Goal: Task Accomplishment & Management: Manage account settings

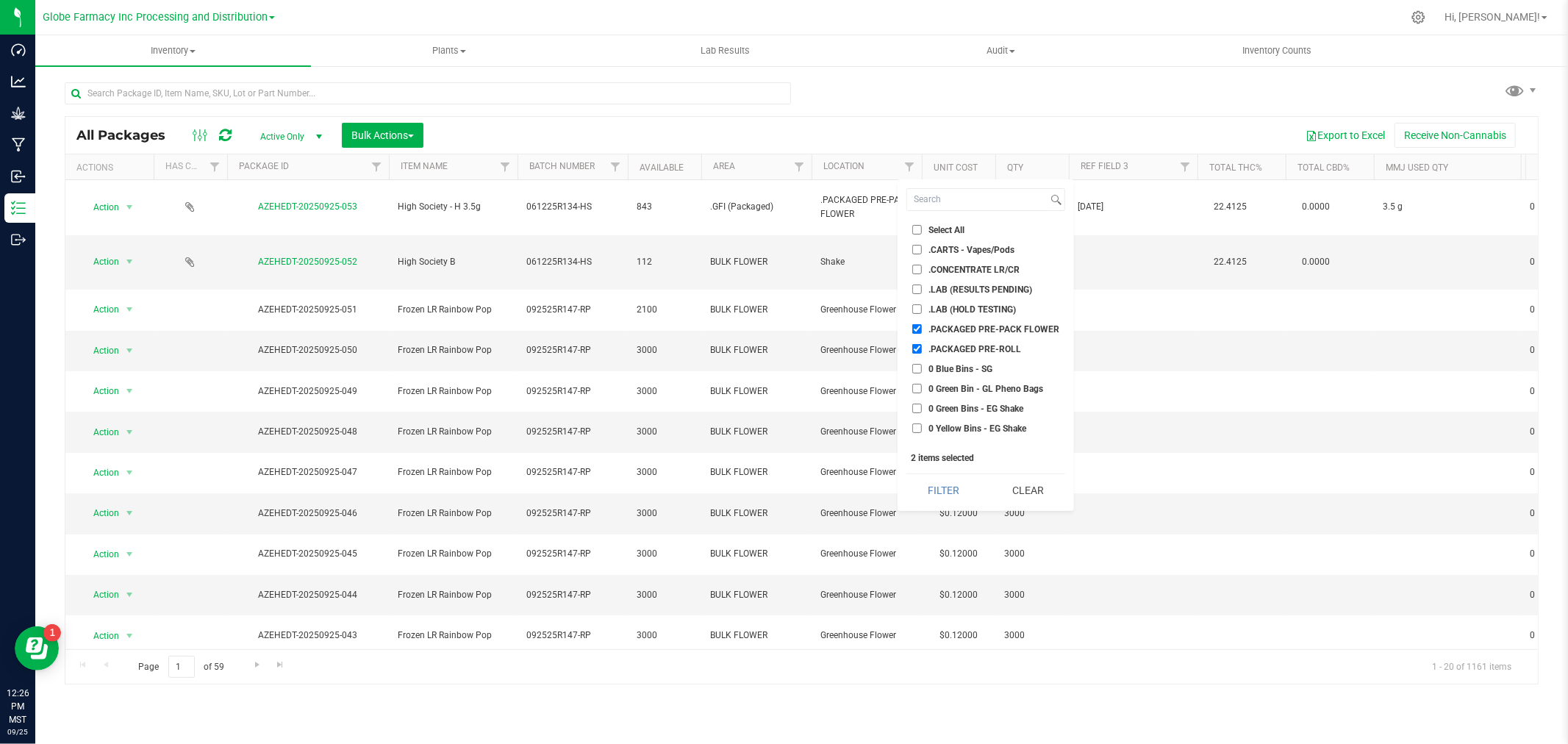
click at [223, 134] on icon at bounding box center [224, 135] width 12 height 15
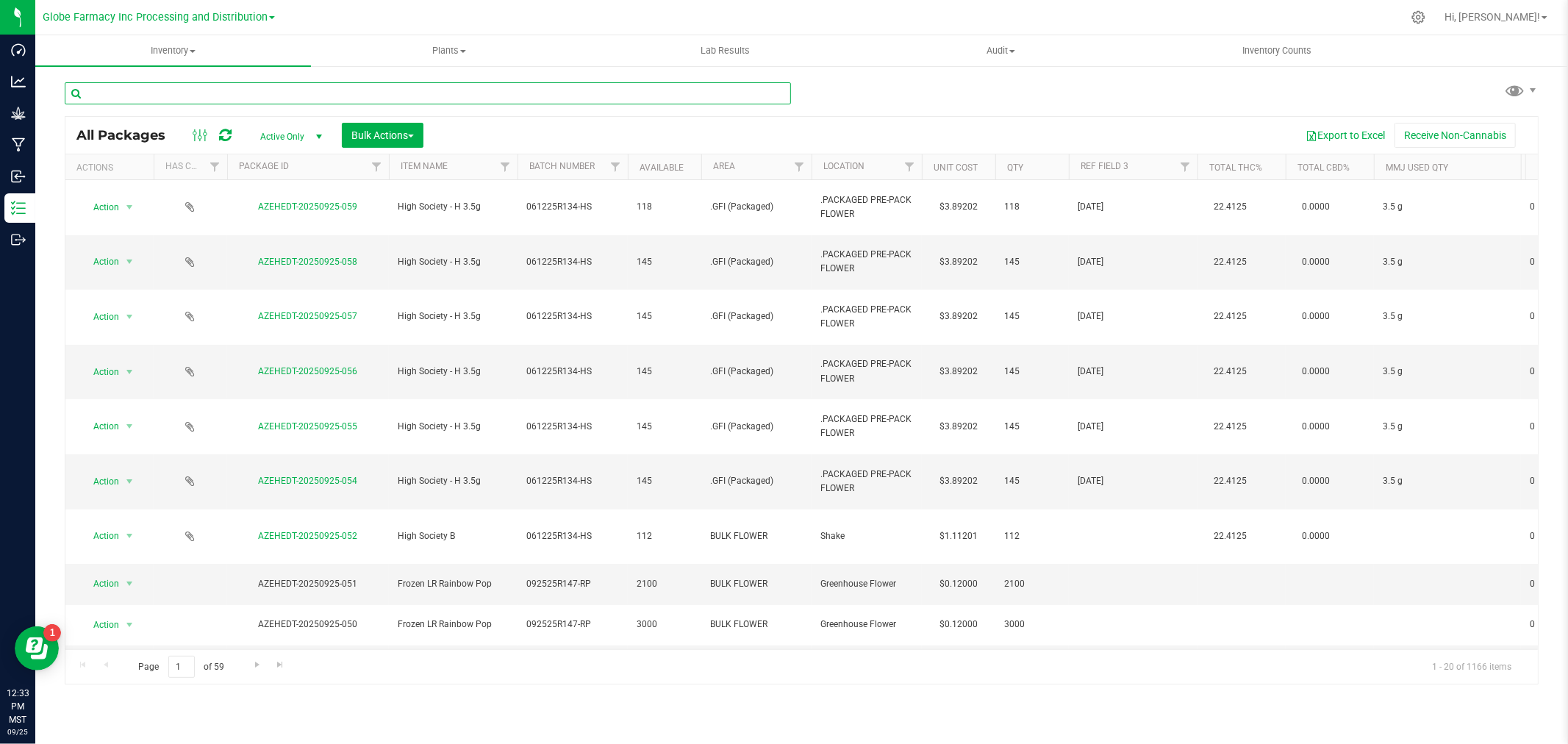
click at [213, 93] on input "text" at bounding box center [428, 93] width 727 height 22
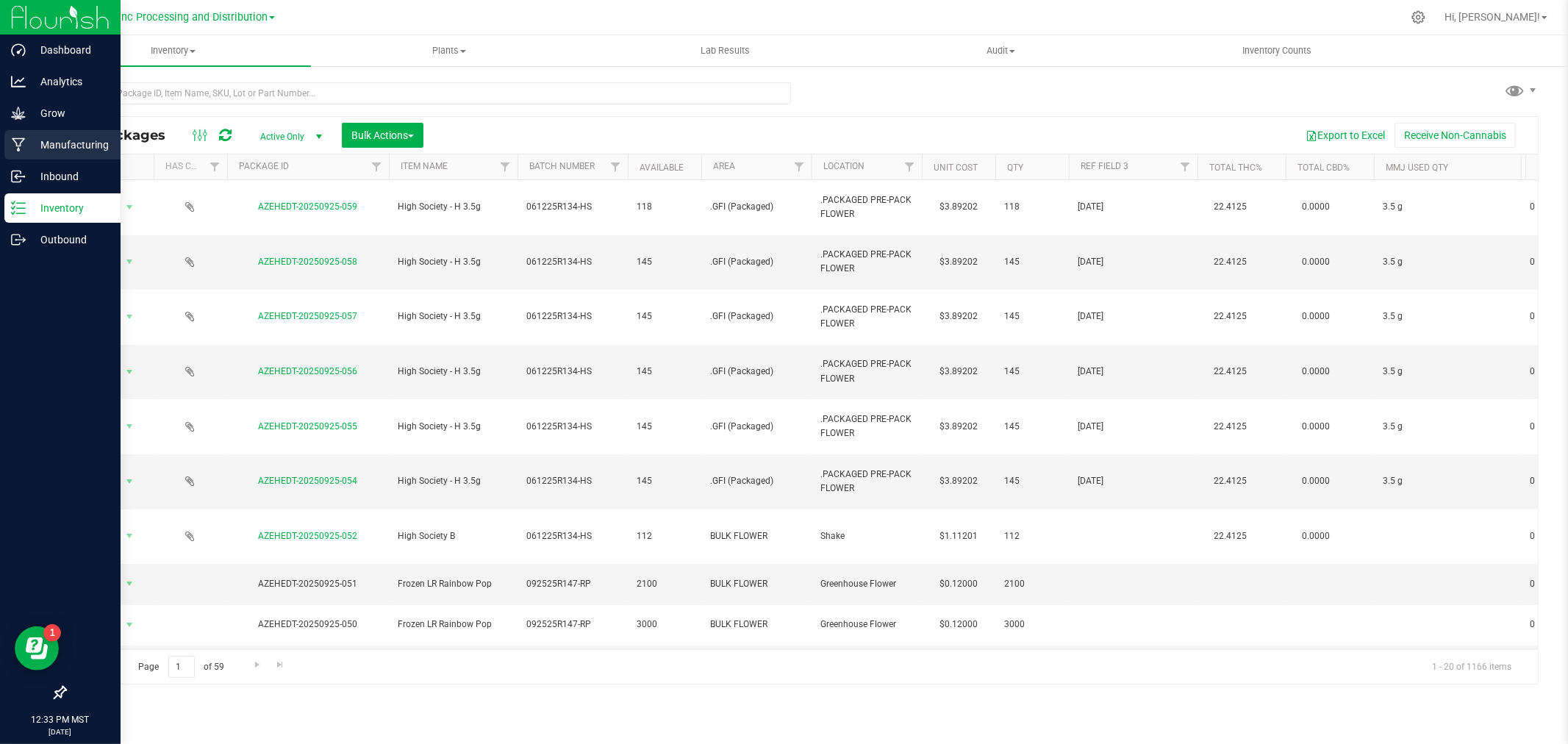
click at [6, 147] on div "Manufacturing" at bounding box center [63, 145] width 116 height 29
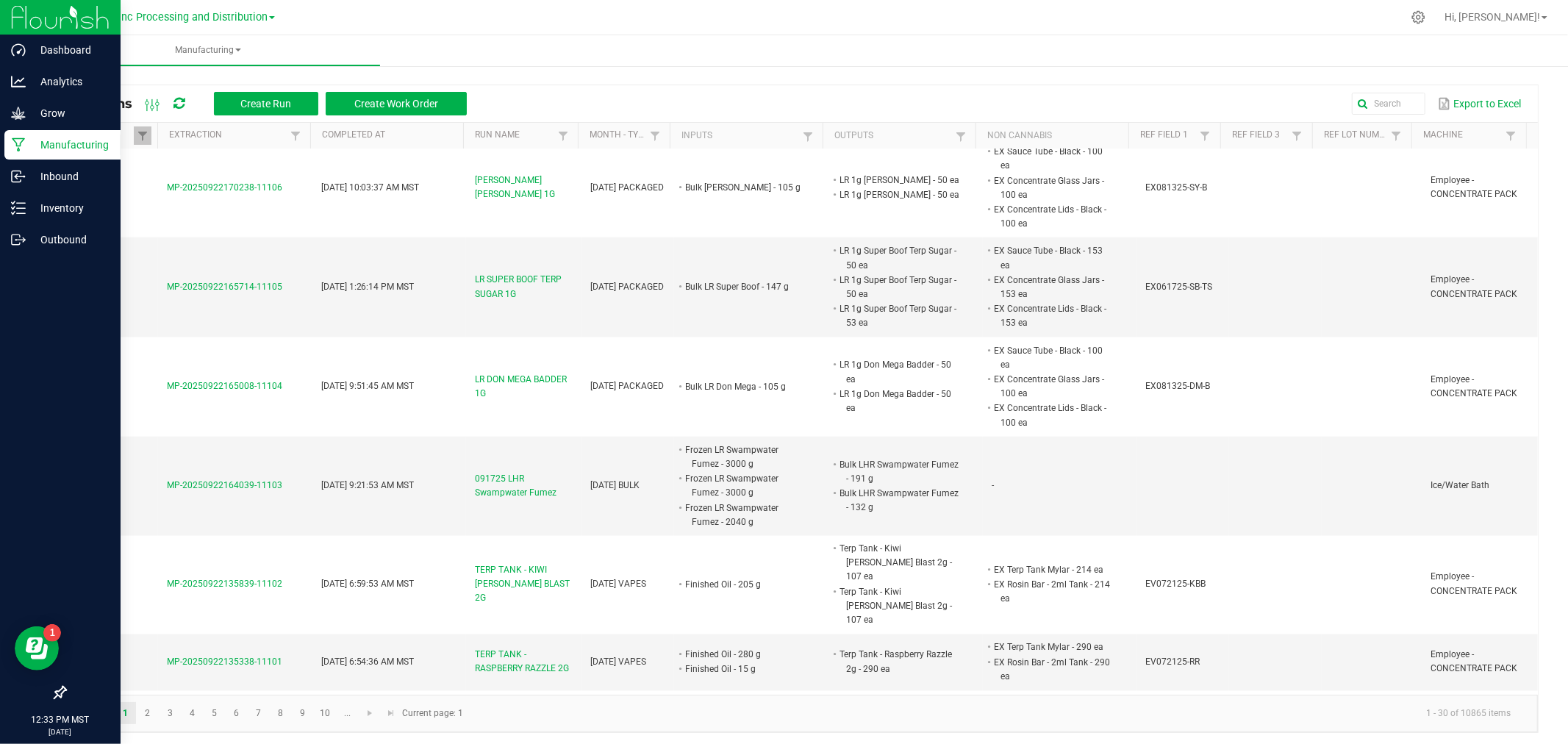
scroll to position [2121, 0]
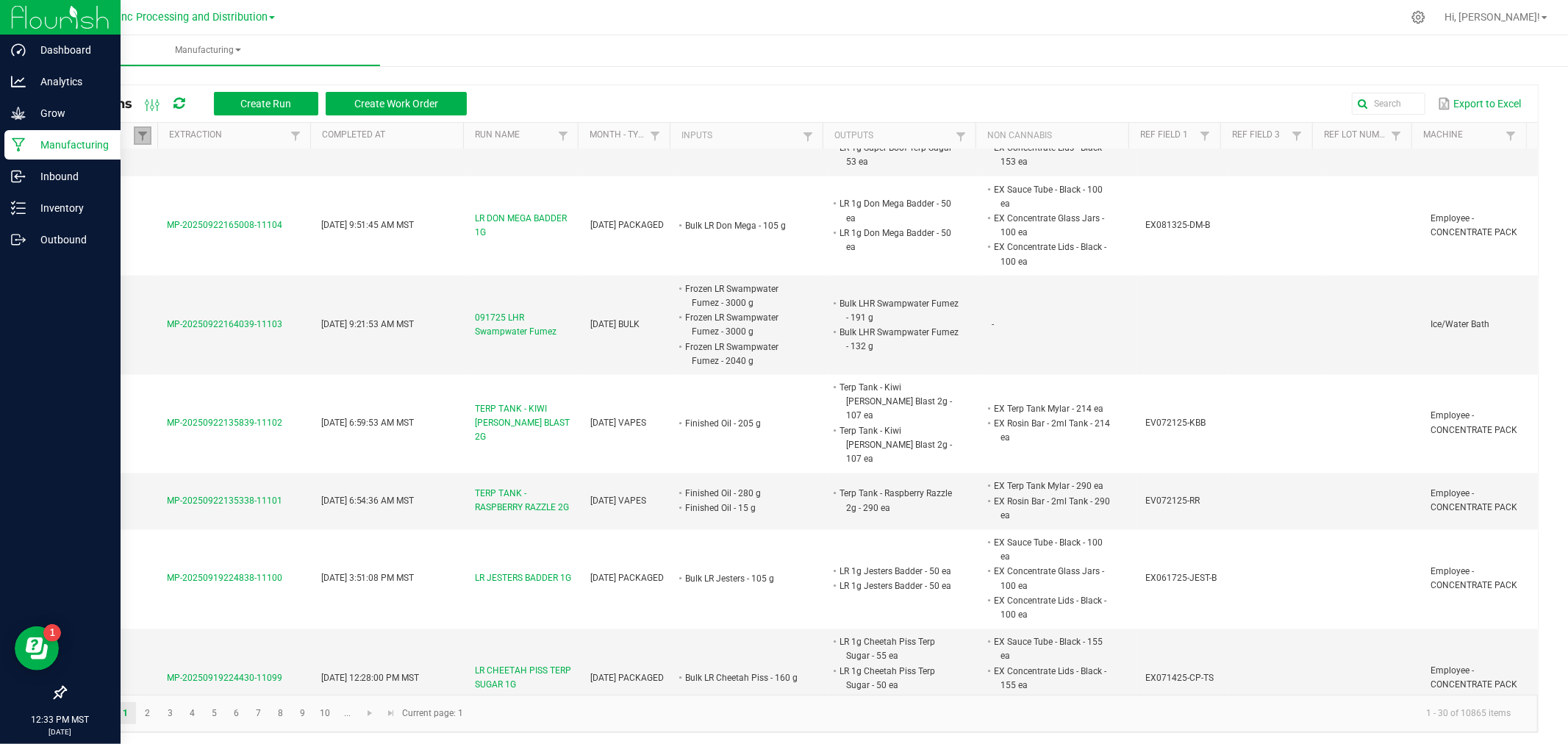
click at [145, 127] on link at bounding box center [143, 136] width 18 height 19
click at [185, 213] on ul "Cancelled Completed In Progress" at bounding box center [218, 197] width 151 height 95
click at [185, 213] on li "Completed" at bounding box center [214, 216] width 143 height 19
checkbox input "false"
click at [285, 269] on button "Filter" at bounding box center [257, 268] width 73 height 32
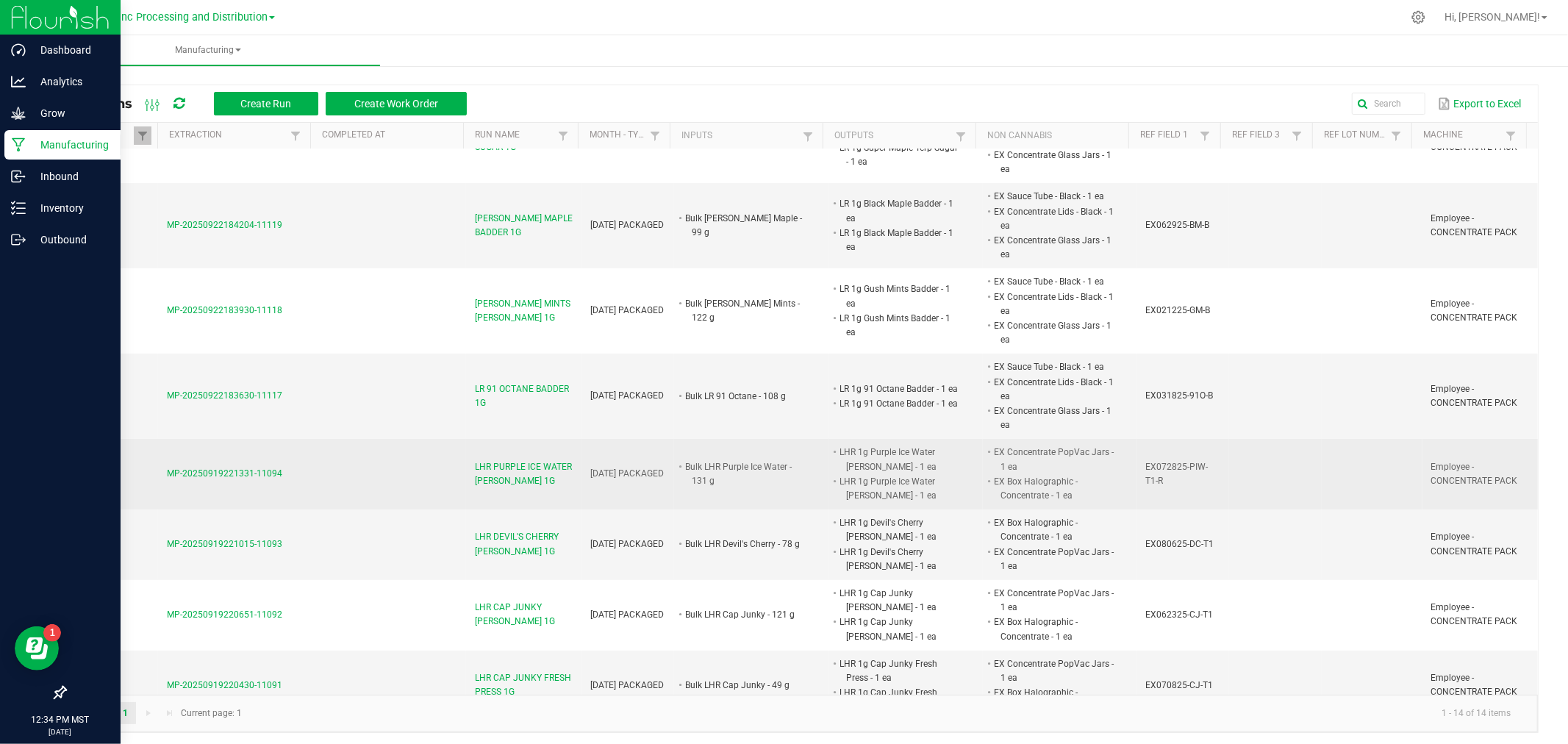
scroll to position [409, 0]
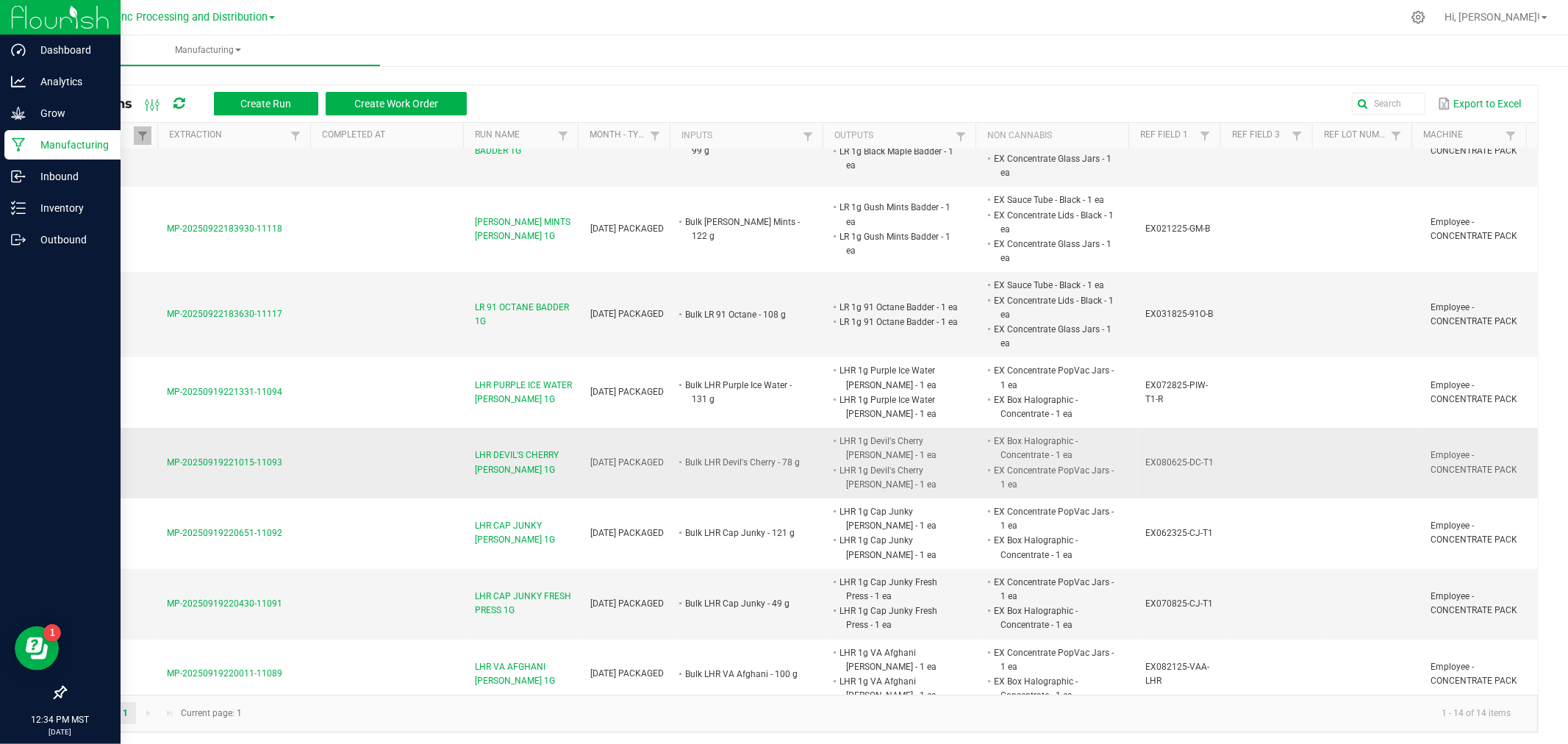
click at [494, 465] on span "LHR DEVIL'S CHERRY [PERSON_NAME] 1G" at bounding box center [524, 463] width 98 height 28
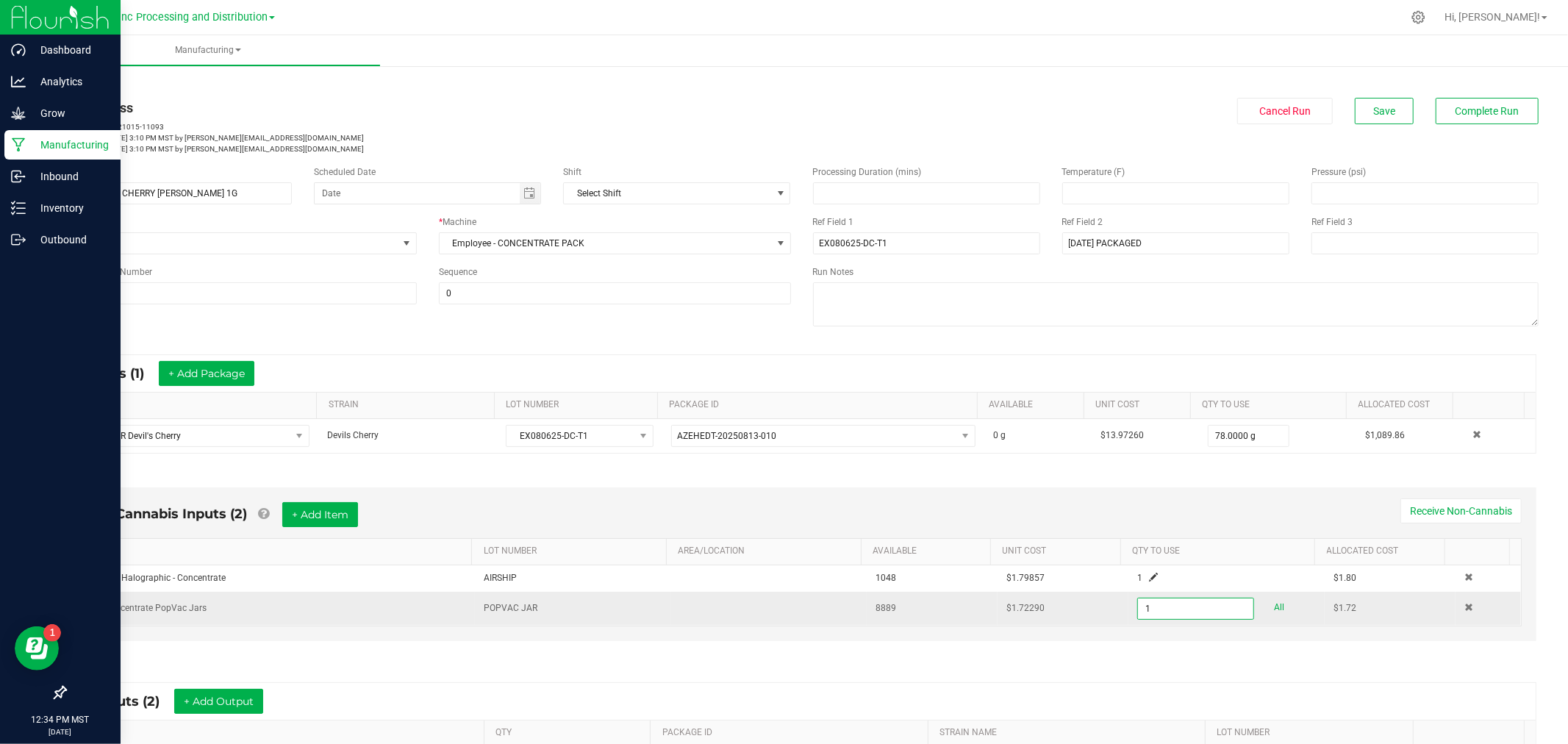
click at [1165, 607] on input "1" at bounding box center [1195, 609] width 115 height 21
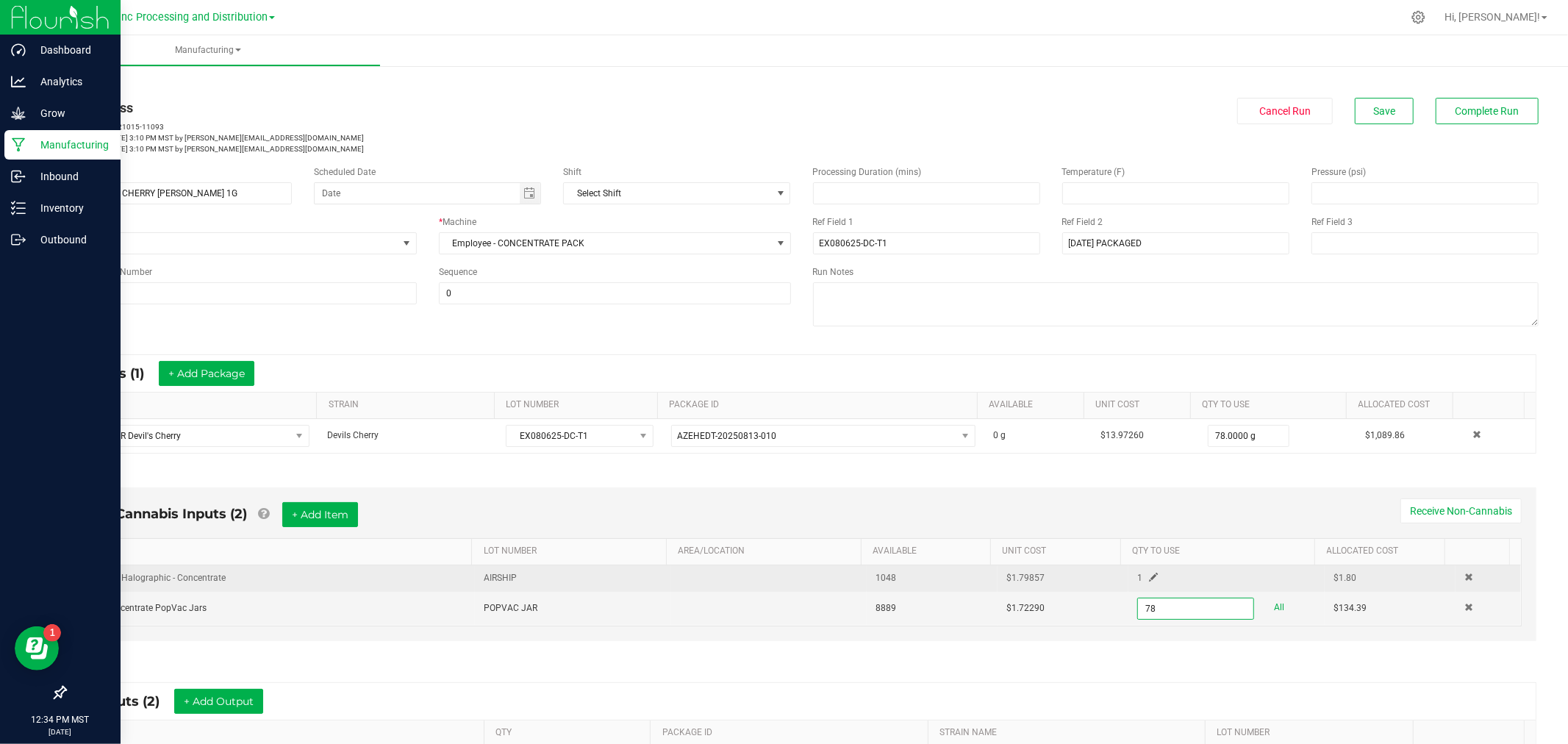
type input "78 ea"
click at [1149, 581] on span at bounding box center [1153, 577] width 8 height 8
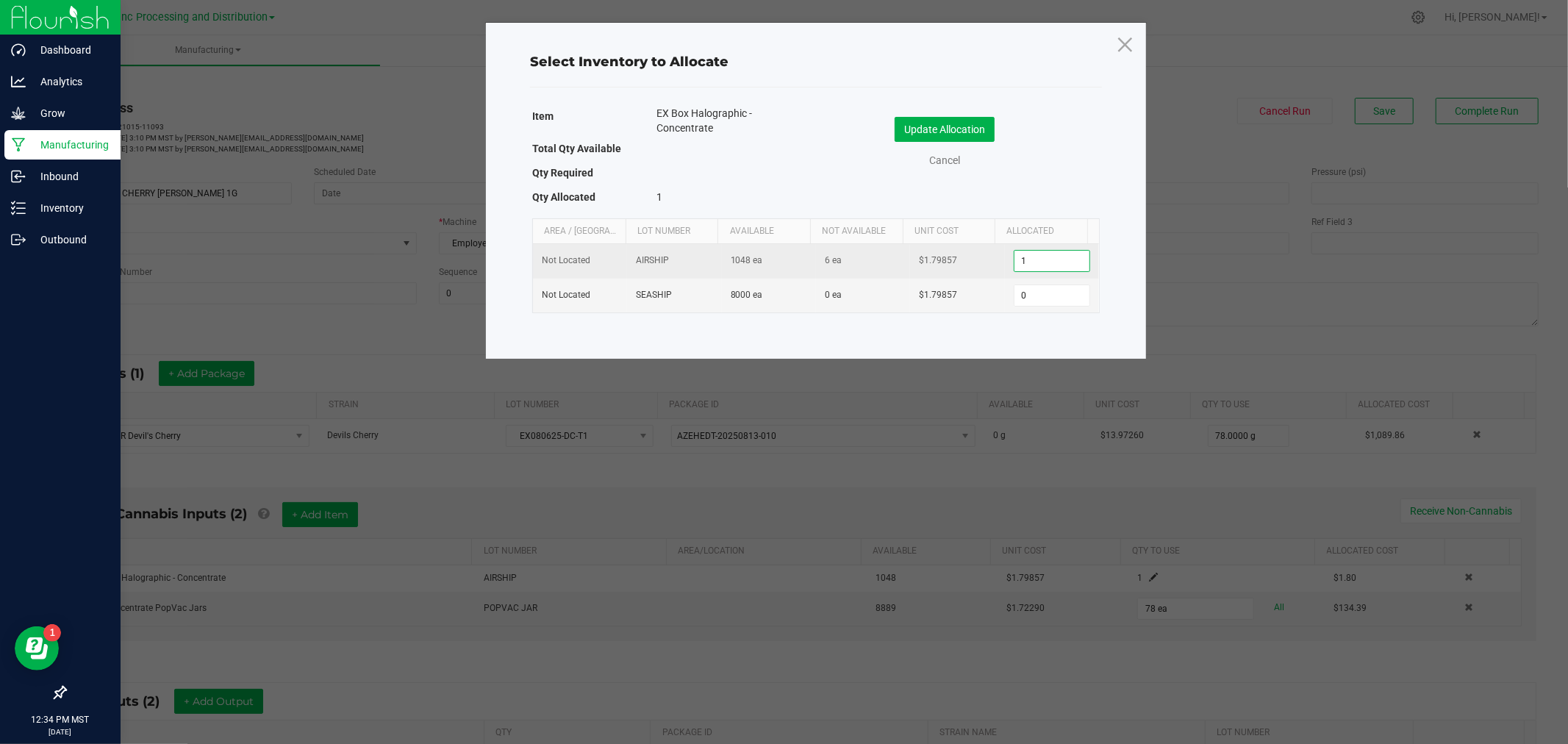
click at [1062, 265] on input "1" at bounding box center [1053, 261] width 75 height 21
type input "78"
click at [944, 127] on button "Update Allocation" at bounding box center [945, 129] width 100 height 25
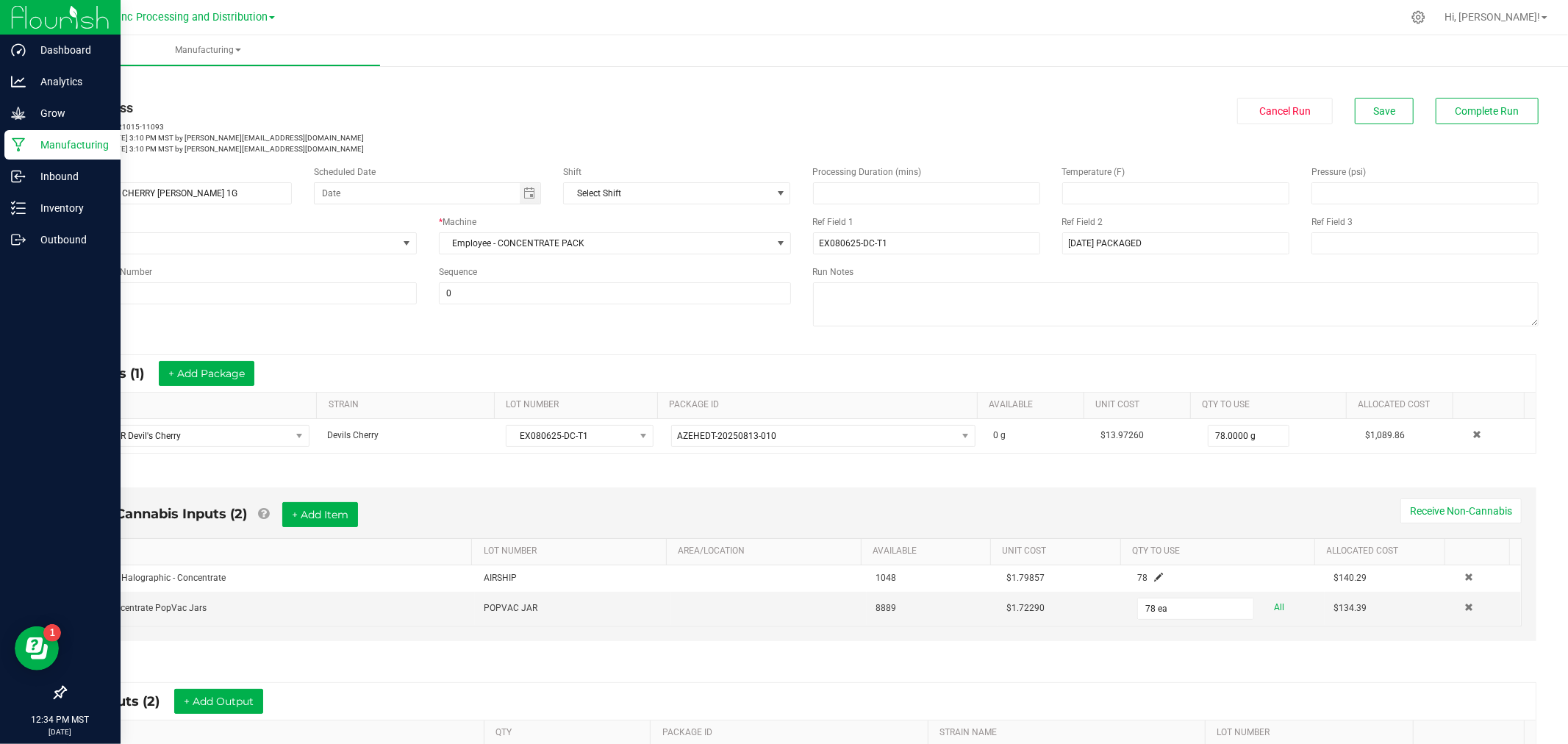
scroll to position [250, 0]
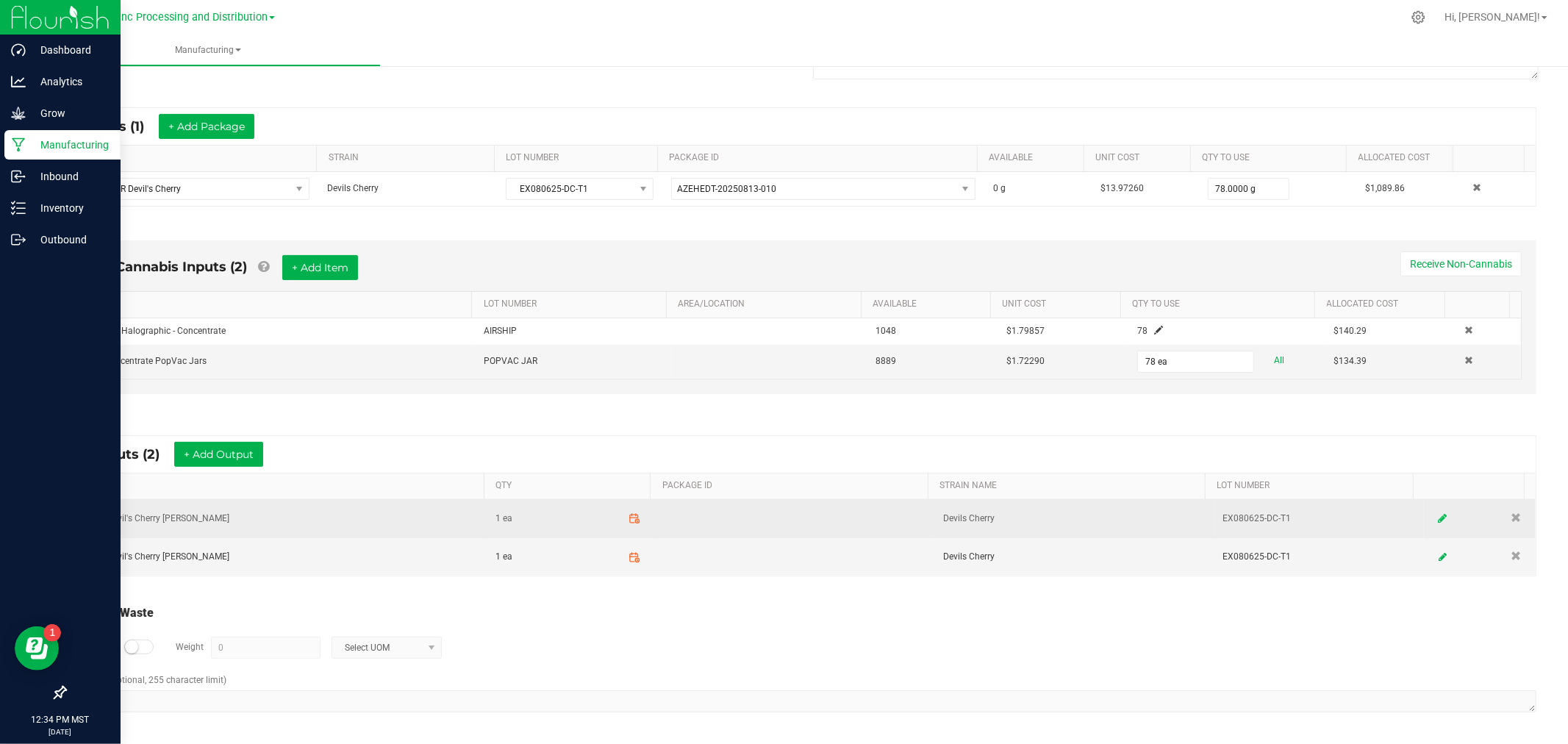
click at [1438, 514] on icon at bounding box center [1442, 519] width 8 height 10
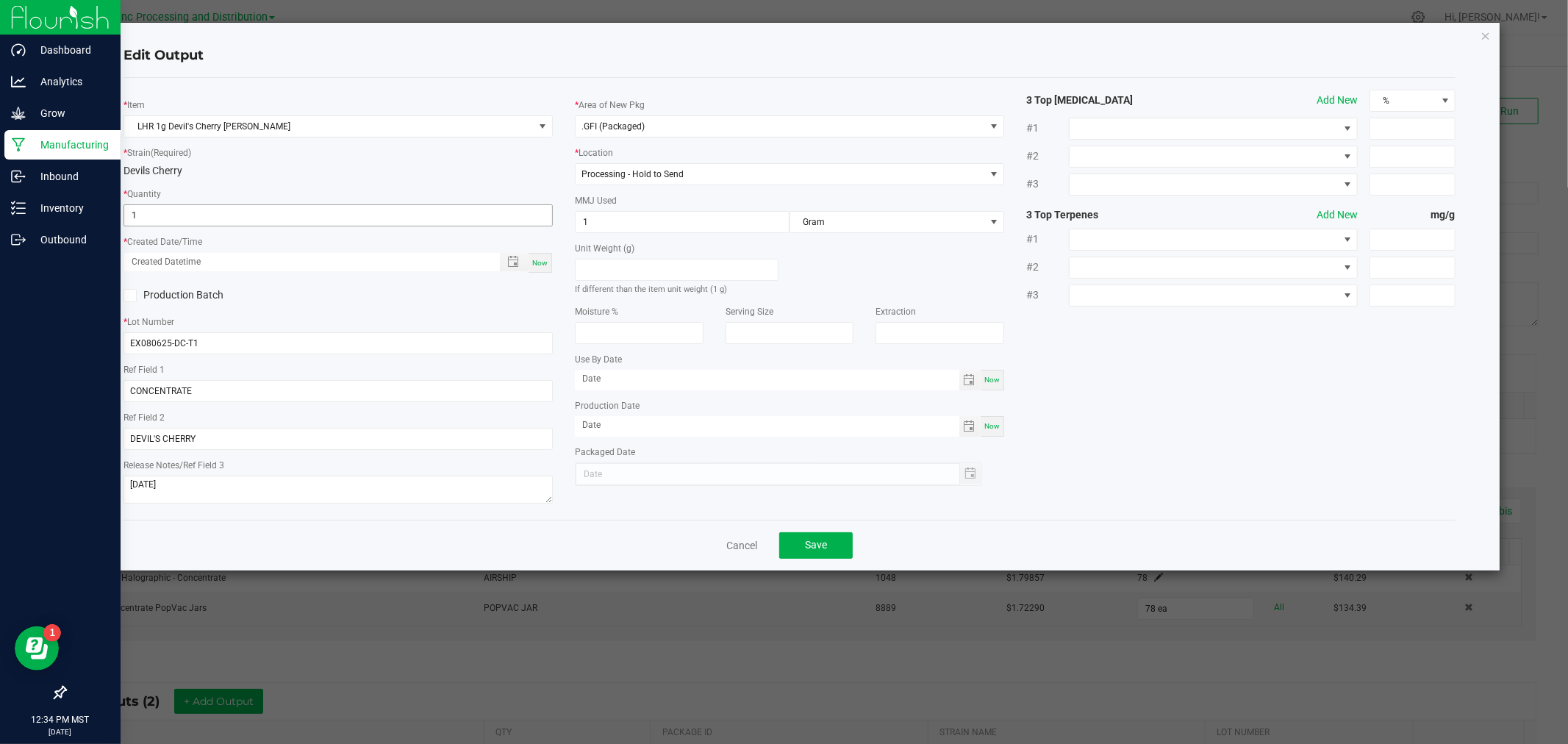
click at [329, 216] on input "1" at bounding box center [338, 215] width 428 height 21
type input "40 ea"
click at [538, 255] on div "Now" at bounding box center [540, 262] width 23 height 20
type input "[DATE] 12:34 PM"
type input "[DATE]"
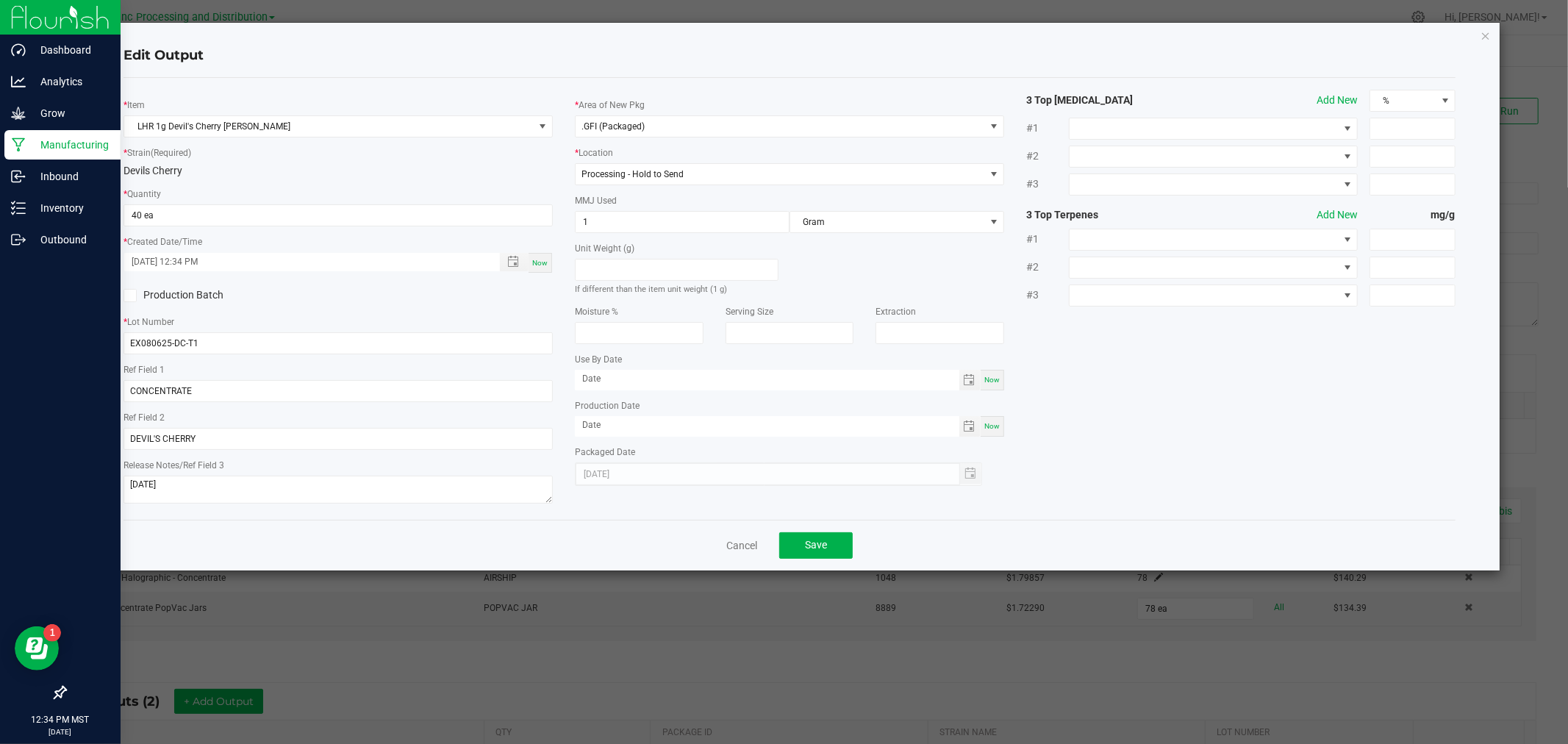
click at [772, 541] on div "Cancel Save" at bounding box center [790, 546] width 1331 height 51
click at [788, 545] on button "Save" at bounding box center [816, 546] width 73 height 26
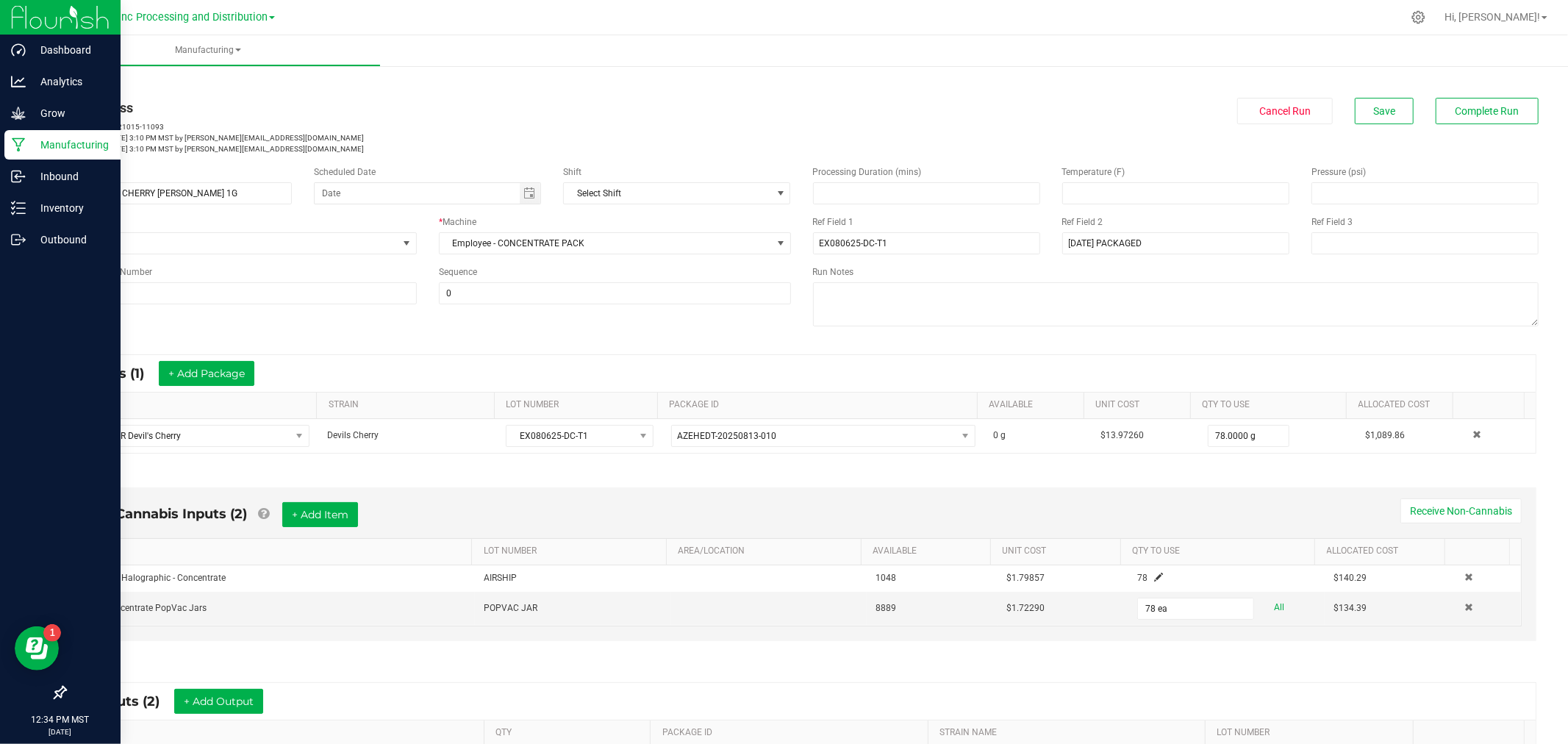
scroll to position [250, 0]
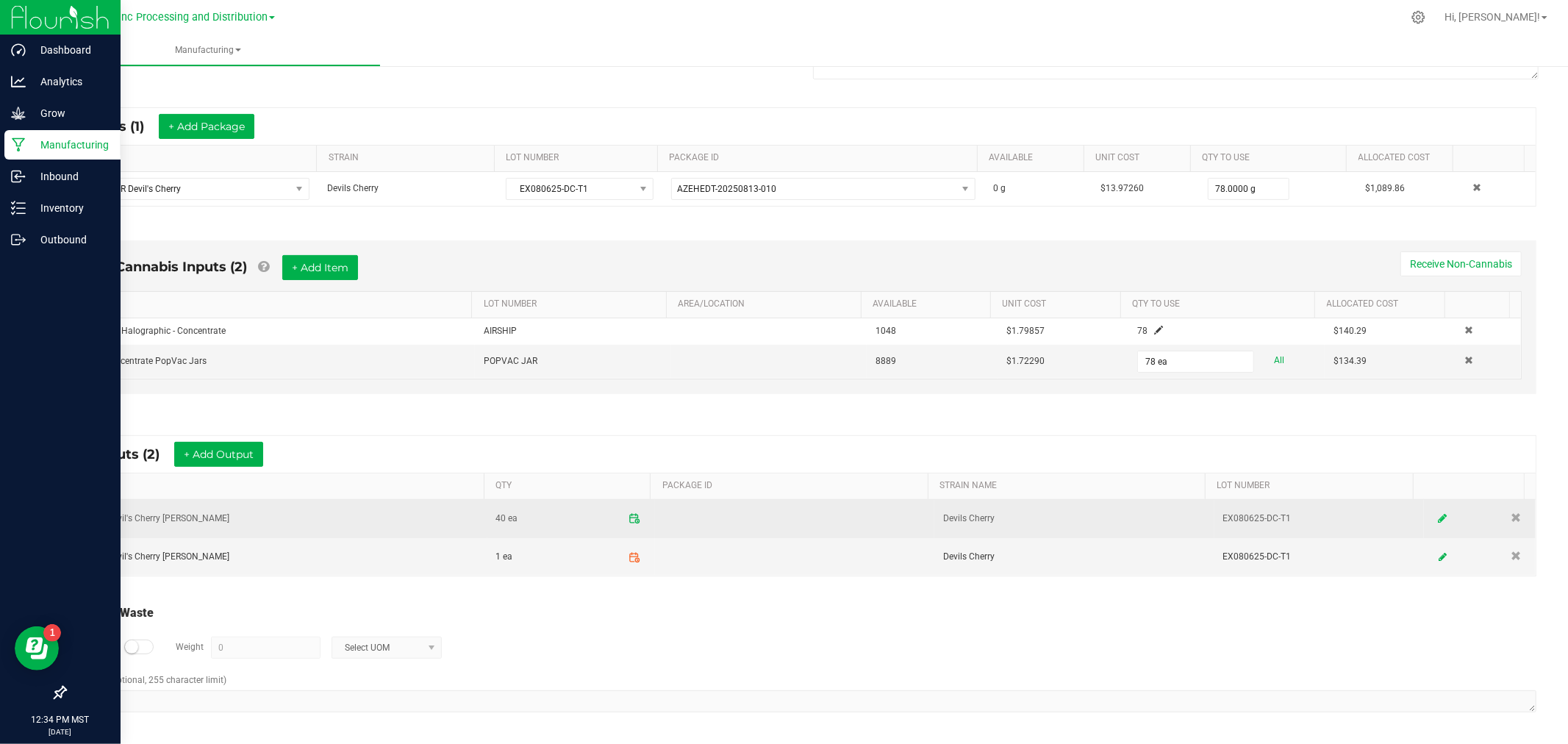
click at [1432, 517] on link at bounding box center [1442, 519] width 22 height 29
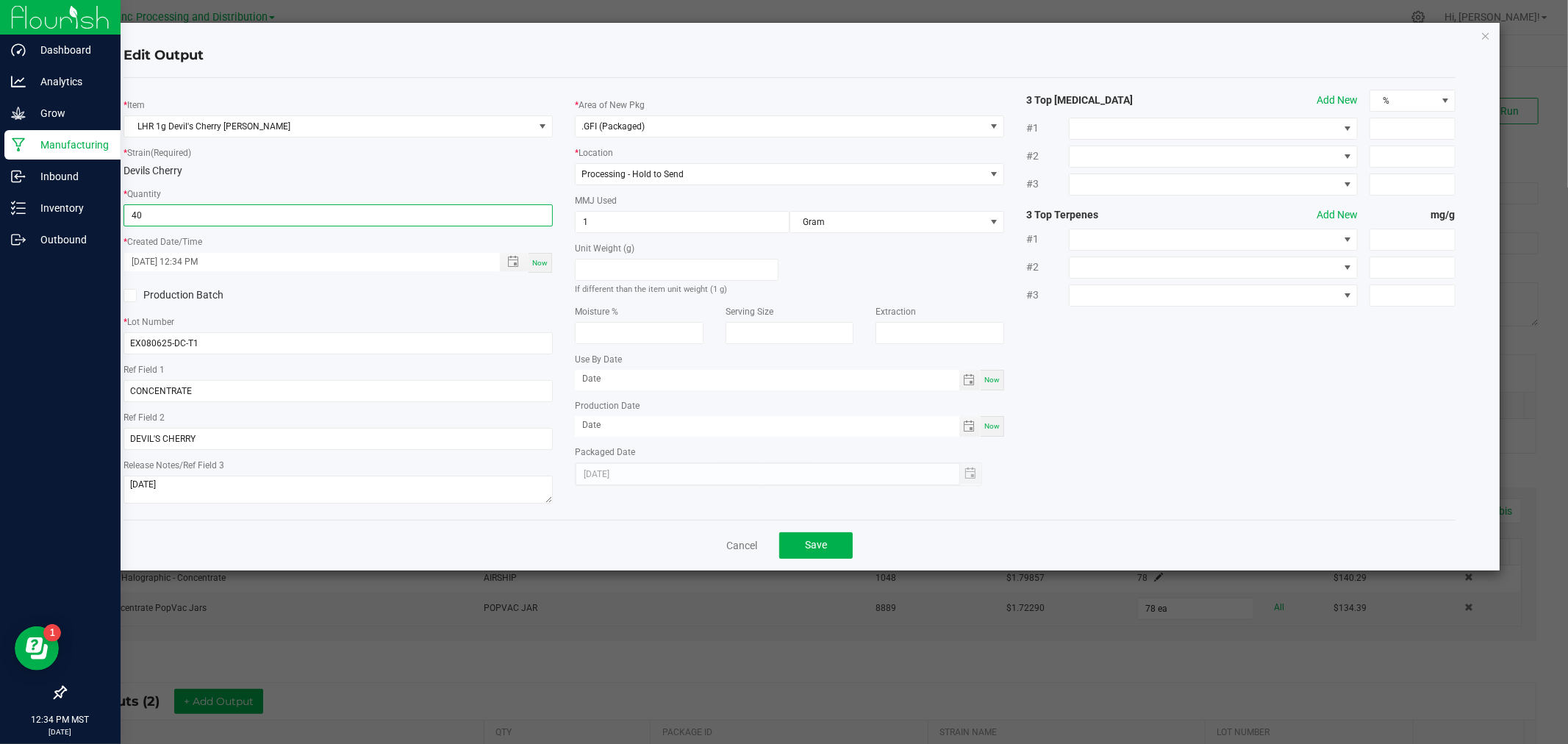
click at [510, 216] on input "40" at bounding box center [338, 215] width 428 height 21
type input "39 ea"
click at [530, 260] on div "Now" at bounding box center [540, 262] width 23 height 20
click at [806, 554] on button "Save" at bounding box center [816, 546] width 73 height 26
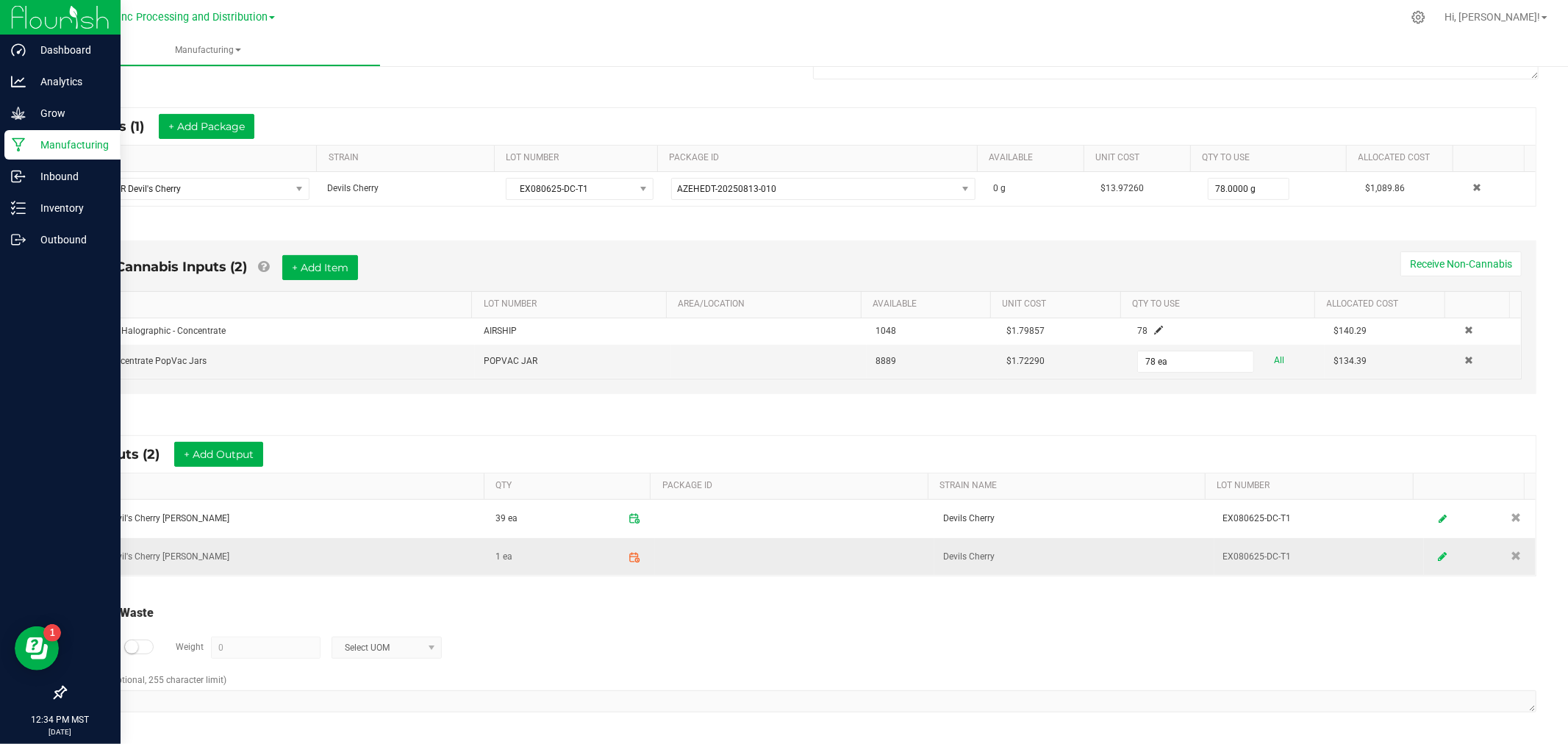
click at [1438, 558] on icon at bounding box center [1442, 556] width 8 height 10
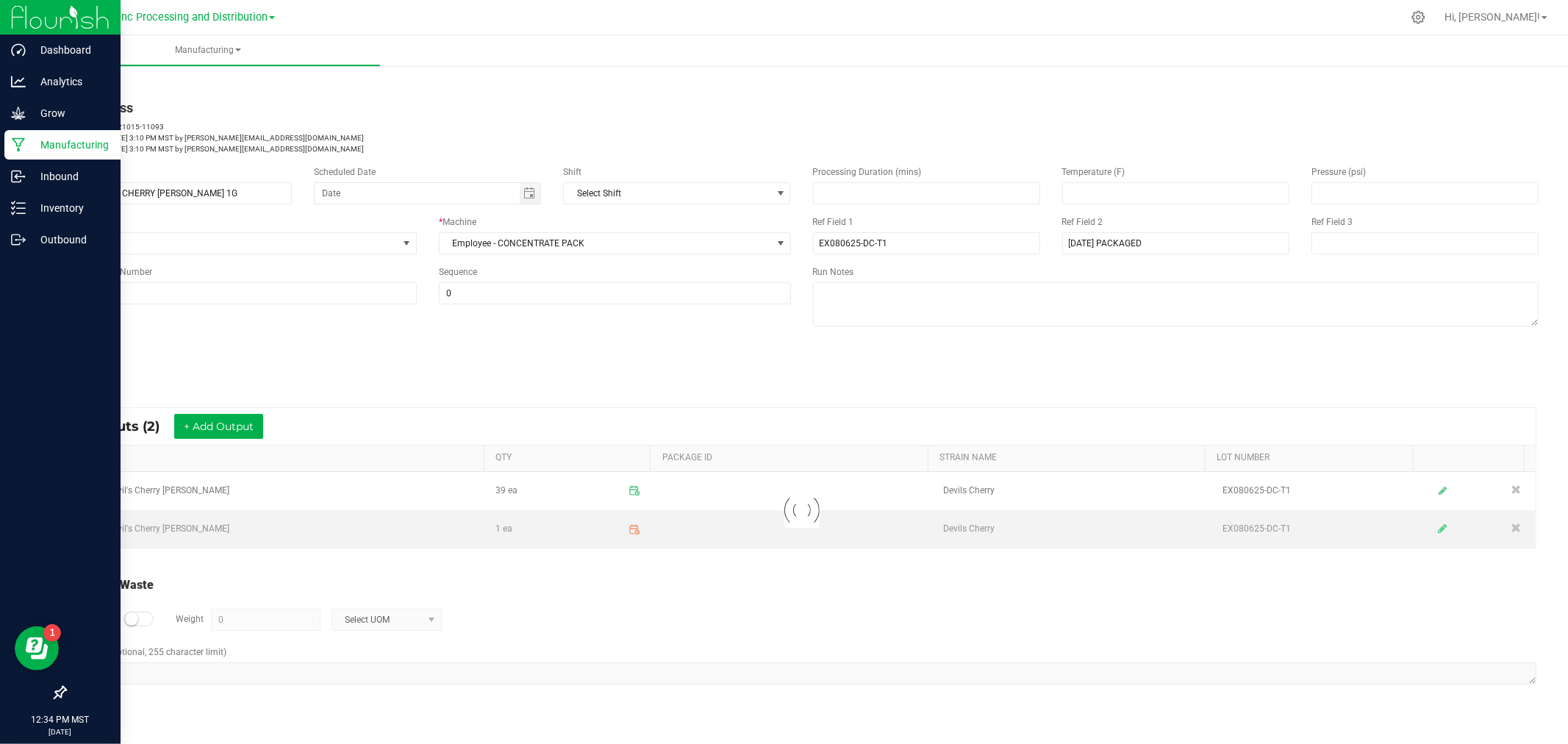
scroll to position [0, 0]
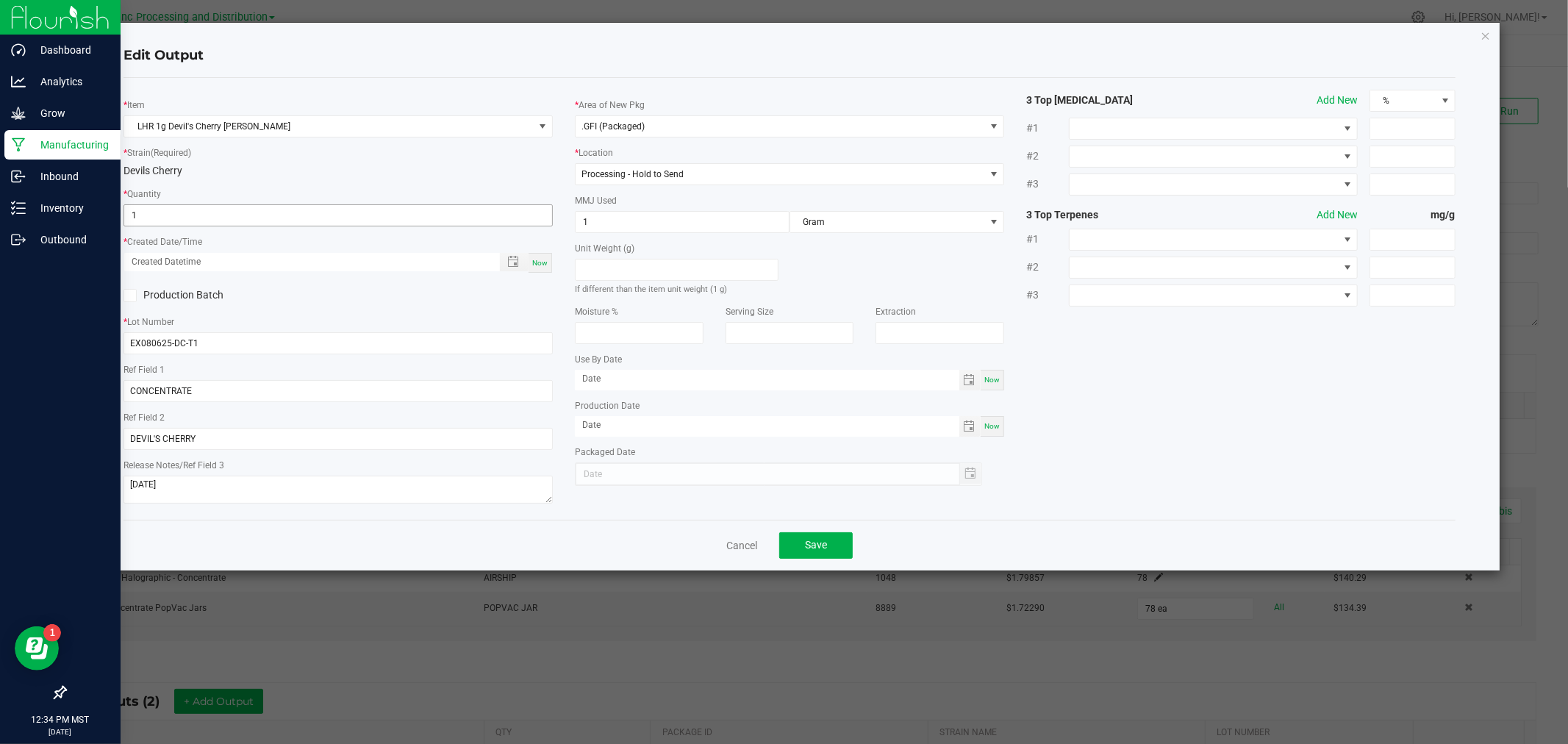
click at [483, 209] on input "1" at bounding box center [338, 215] width 428 height 21
type input "39 ea"
click at [547, 268] on div "Now" at bounding box center [540, 262] width 23 height 20
type input "[DATE] 12:34 PM"
type input "[DATE]"
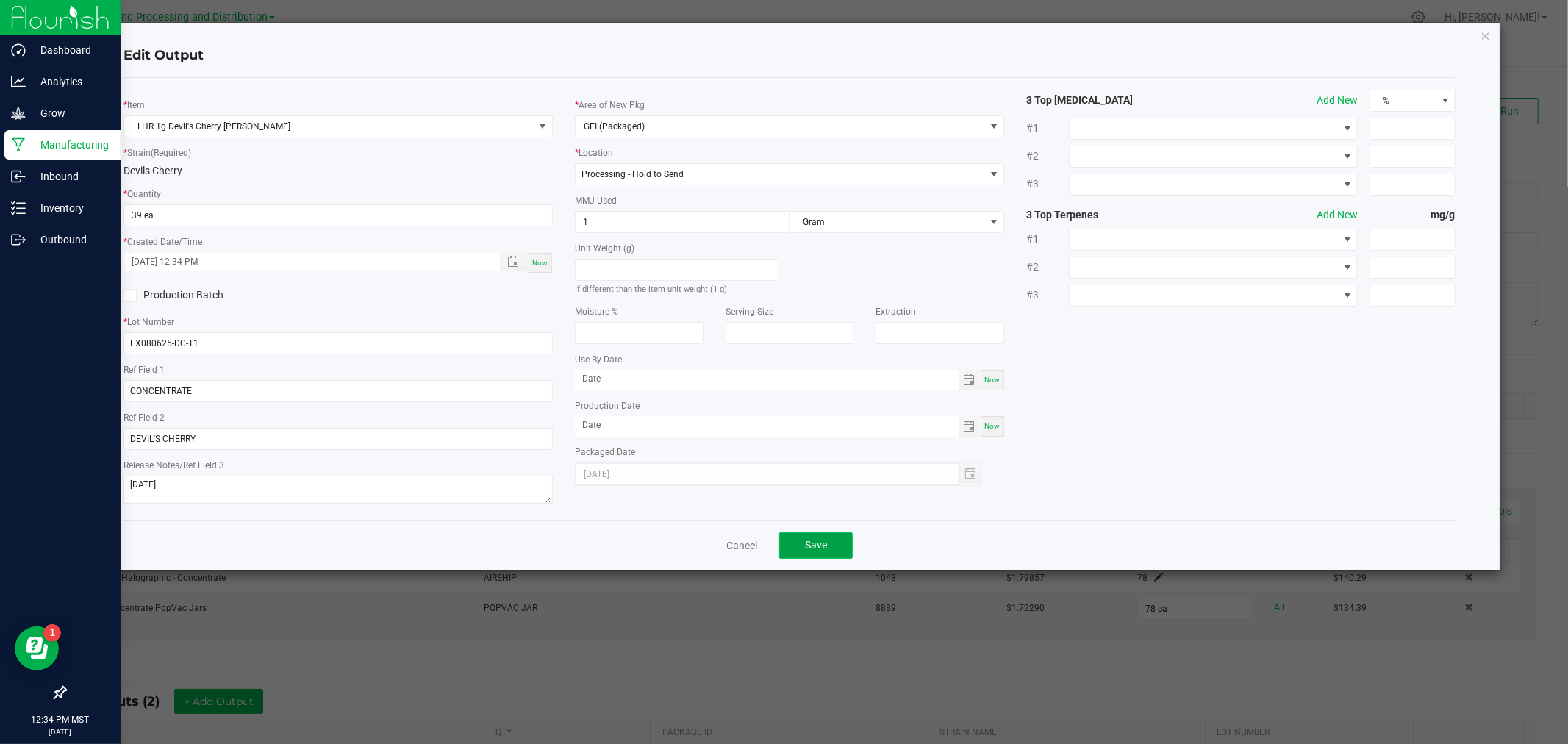
click at [835, 550] on button "Save" at bounding box center [816, 546] width 73 height 26
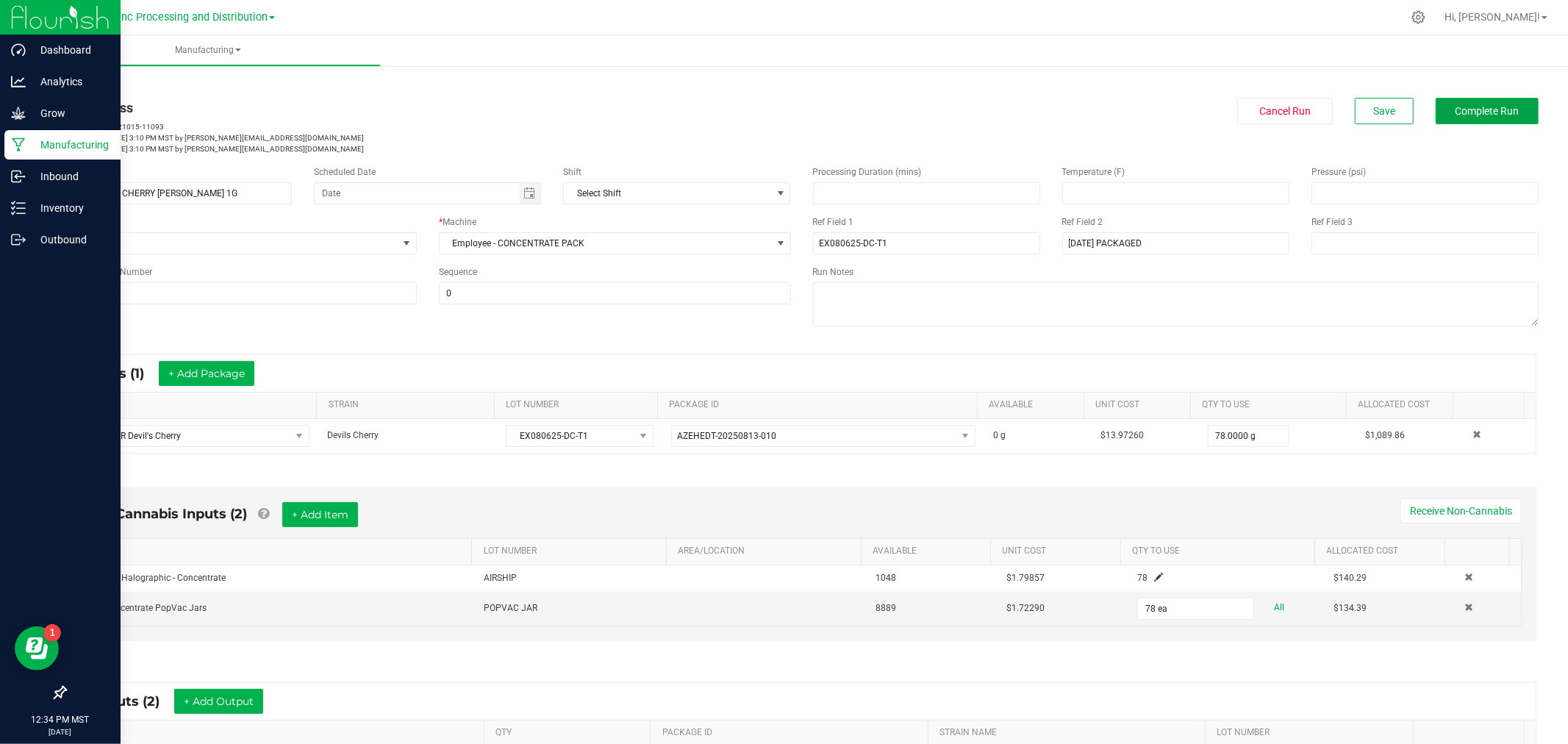
click at [1493, 114] on span "Complete Run" at bounding box center [1487, 111] width 64 height 12
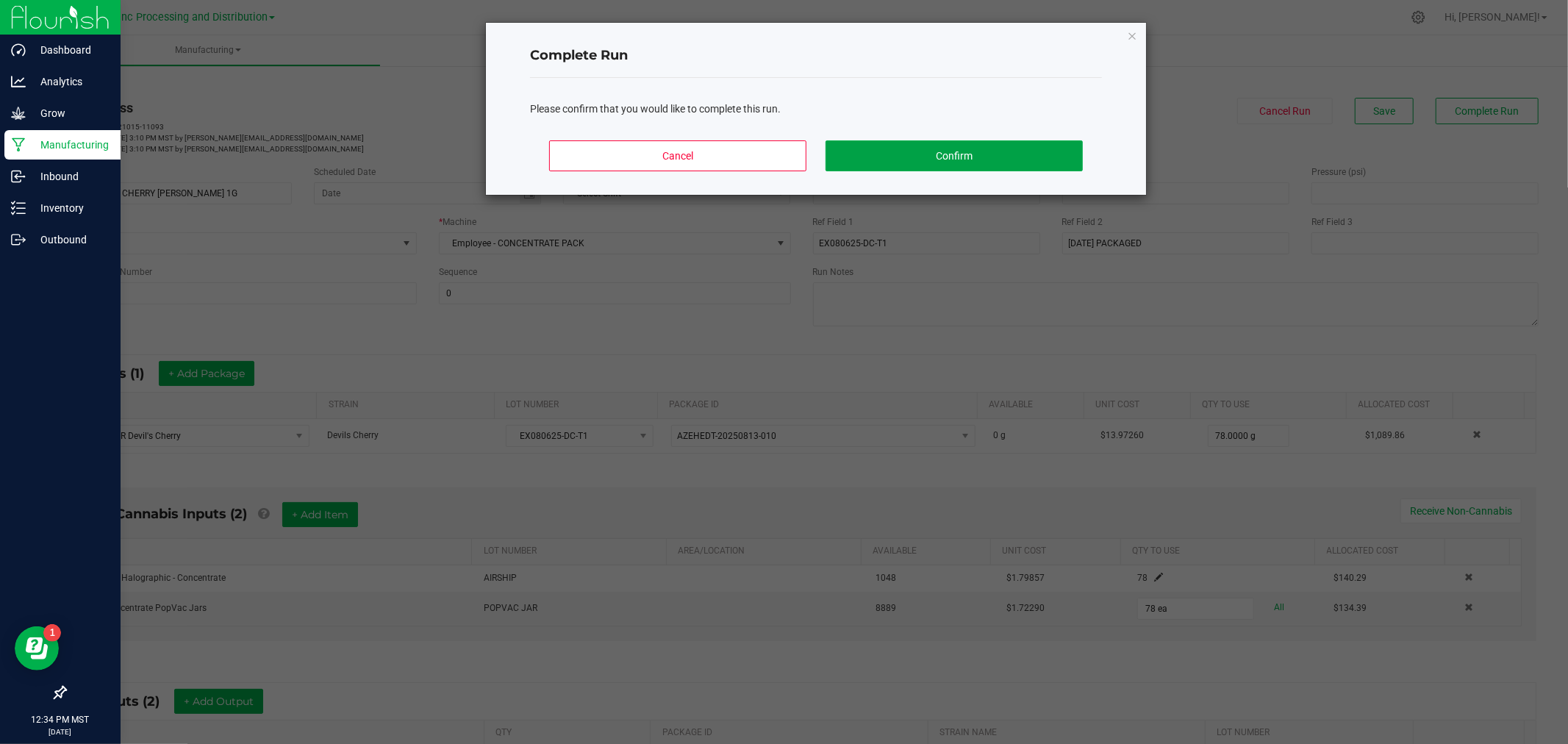
click at [859, 151] on button "Confirm" at bounding box center [954, 156] width 257 height 31
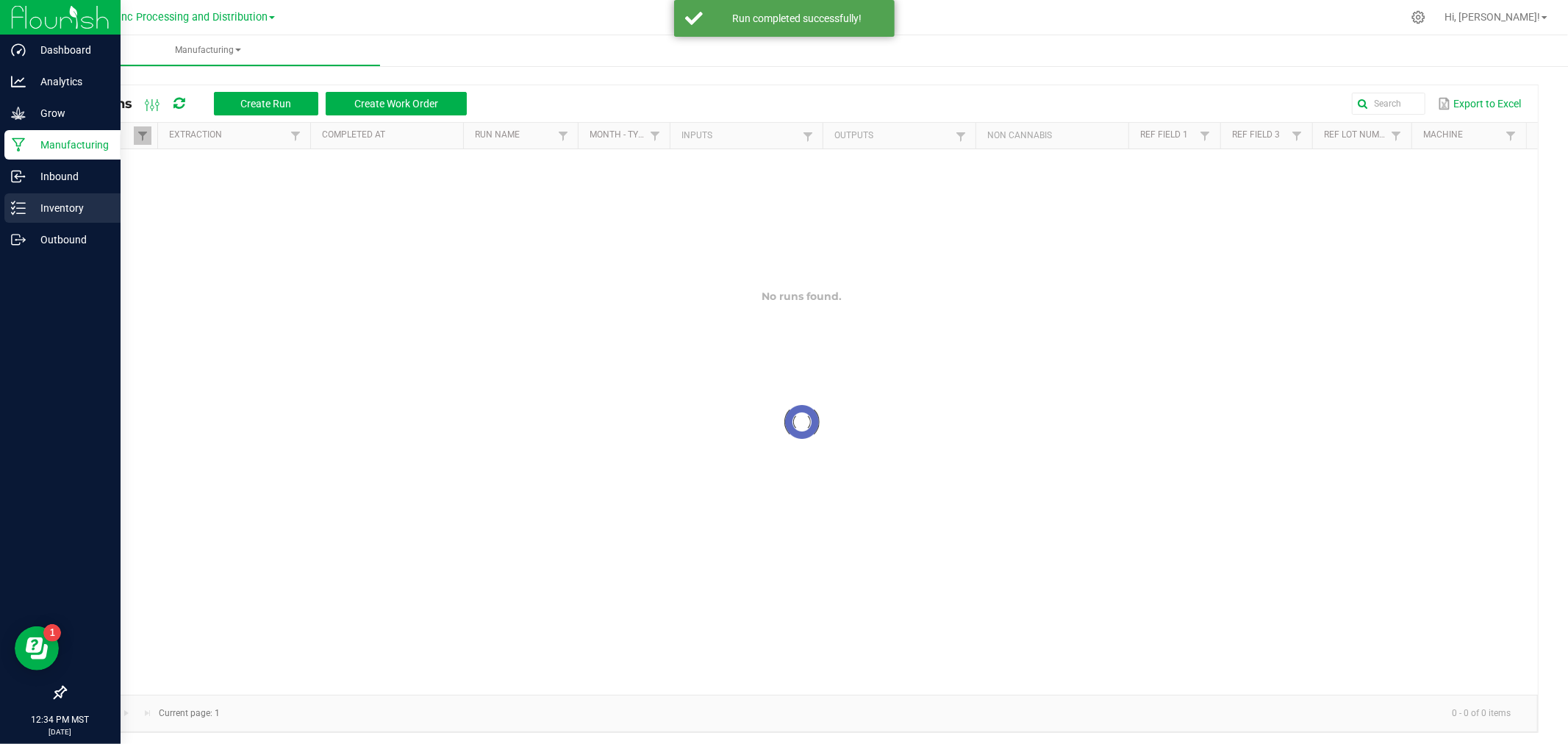
click at [0, 211] on link "Inventory" at bounding box center [60, 209] width 120 height 32
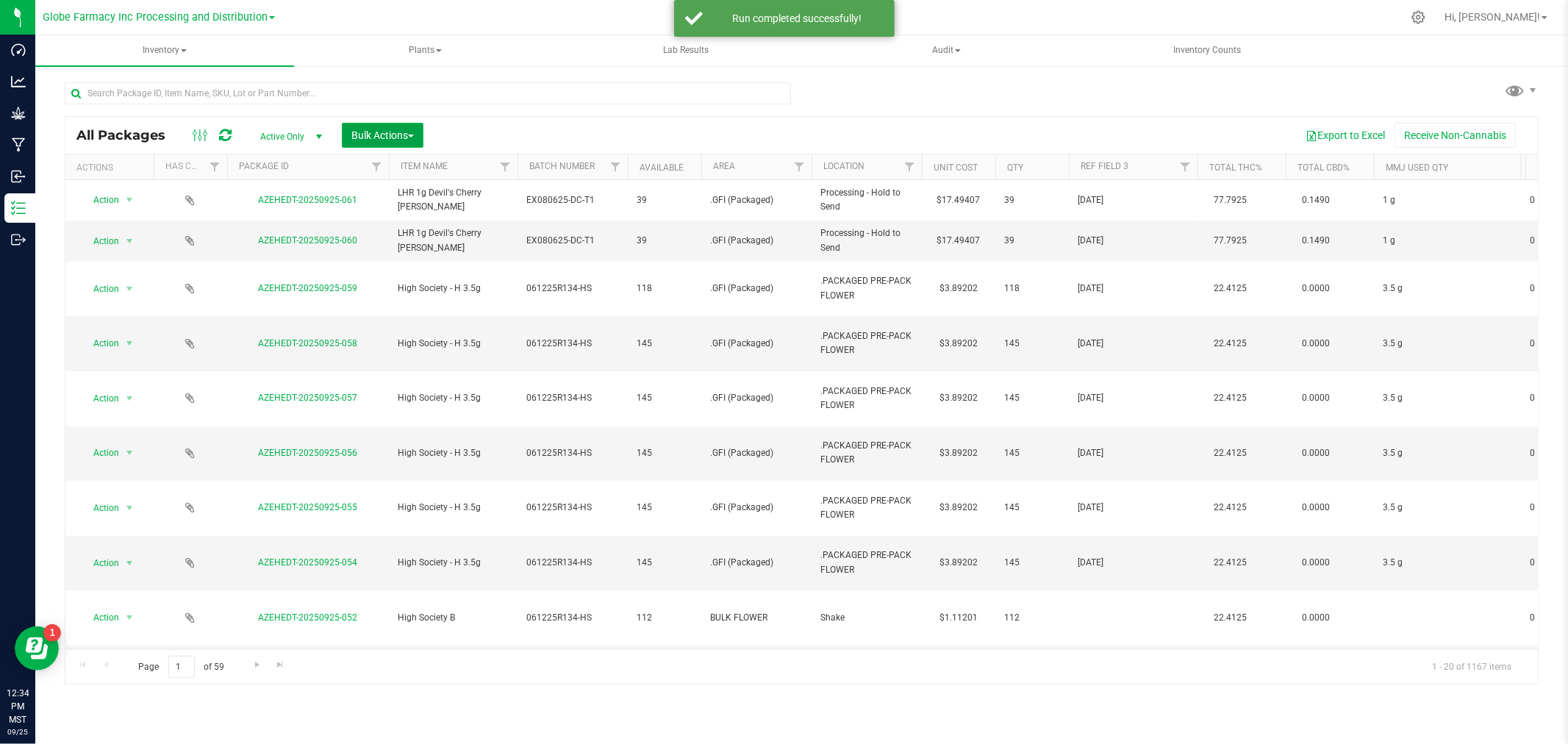
click at [407, 138] on span "Bulk Actions" at bounding box center [382, 135] width 63 height 12
click at [416, 307] on span "Print package labels" at bounding box center [394, 303] width 88 height 12
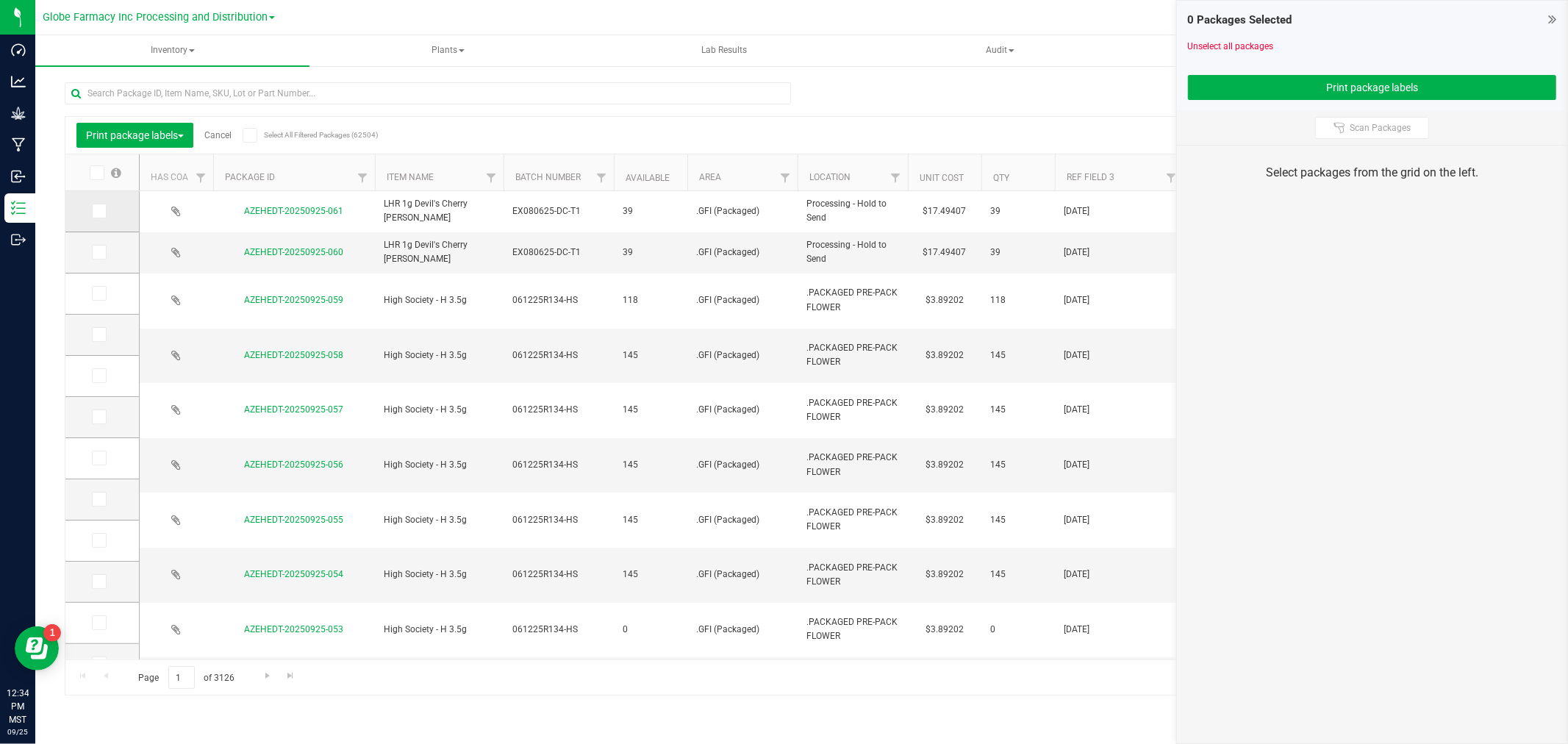
click at [100, 211] on icon at bounding box center [98, 211] width 9 height 0
click at [0, 0] on input "checkbox" at bounding box center [0, 0] width 0 height 0
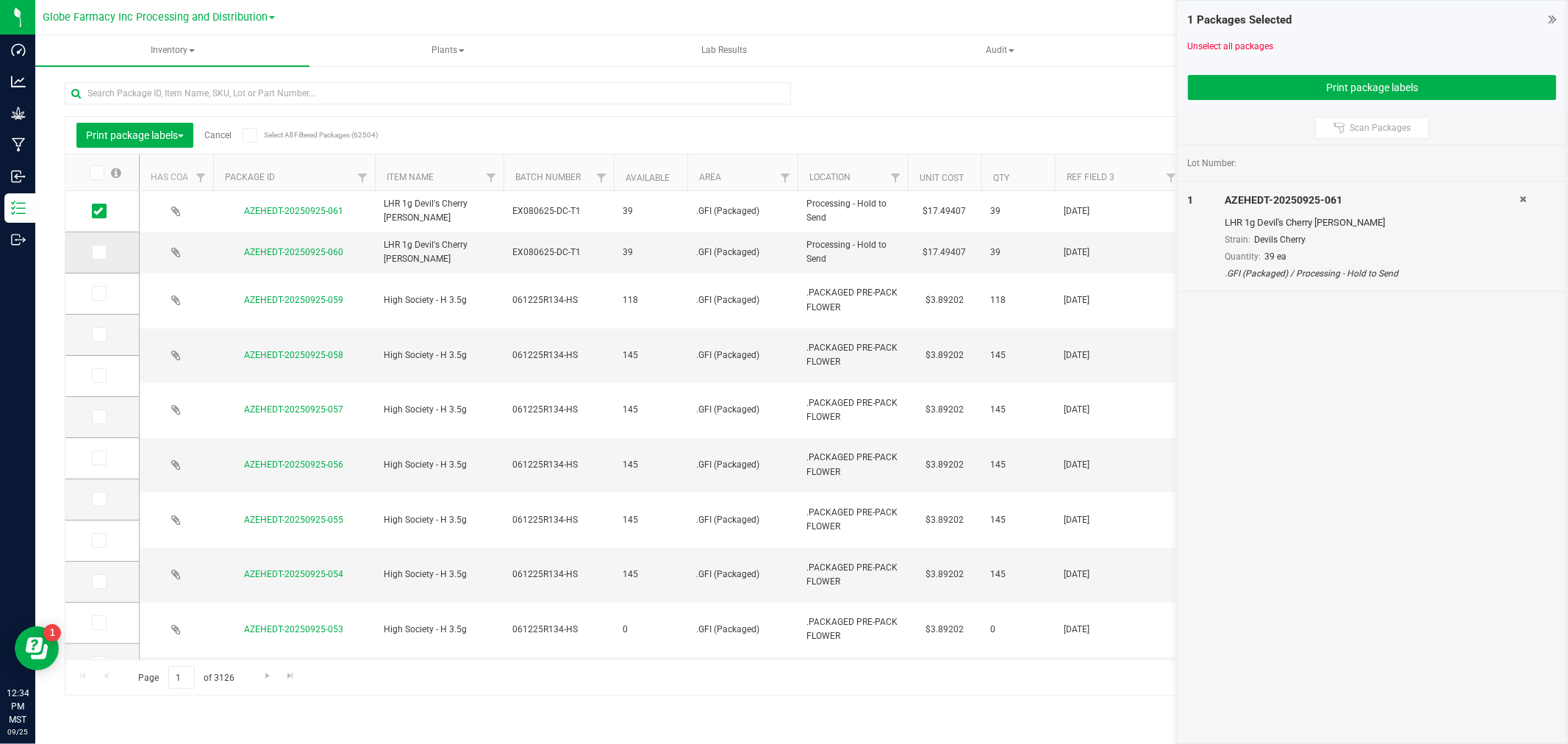
click at [88, 249] on td at bounding box center [102, 253] width 73 height 41
click at [101, 253] on icon at bounding box center [98, 253] width 9 height 0
click at [0, 0] on input "checkbox" at bounding box center [0, 0] width 0 height 0
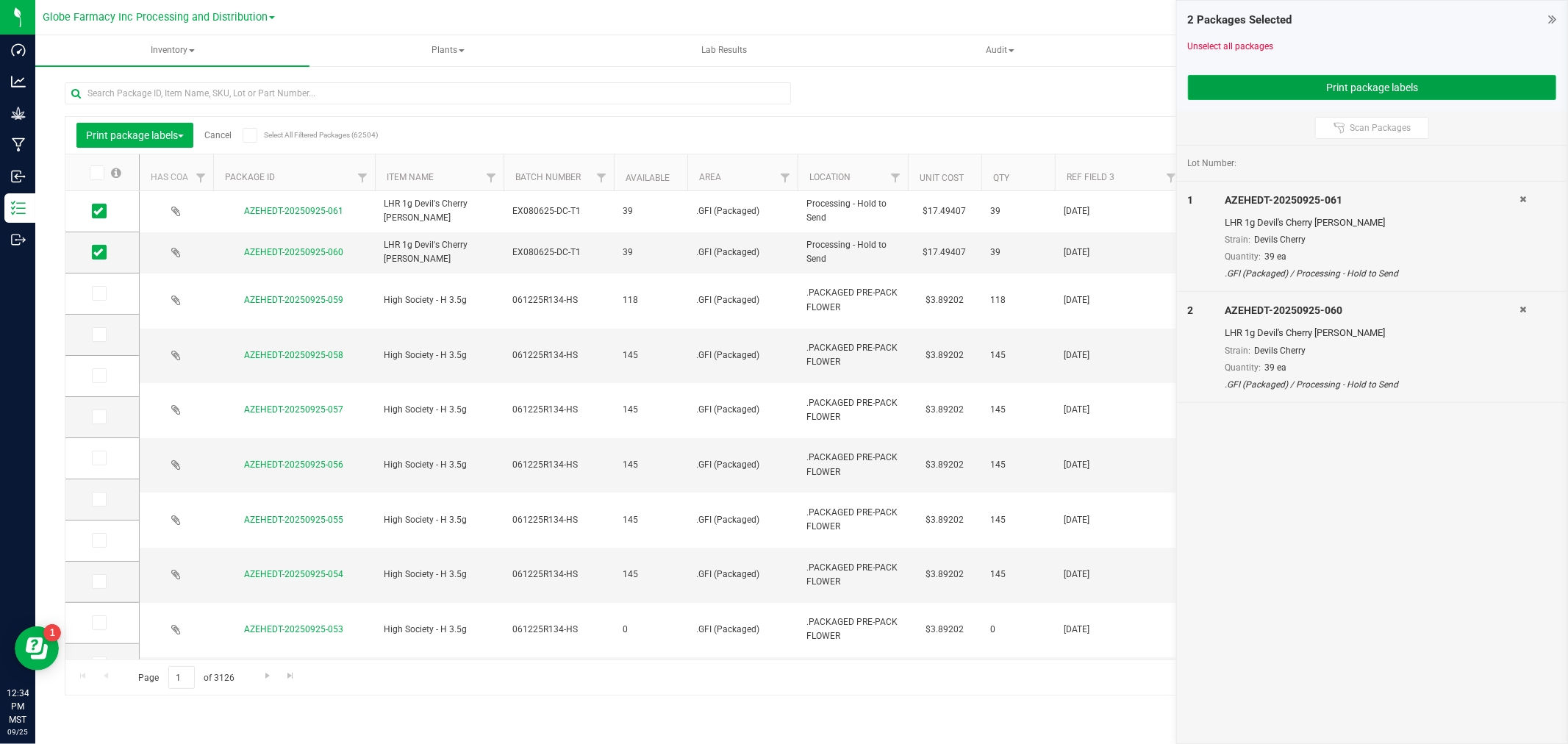
click at [1286, 99] on button "Print package labels" at bounding box center [1372, 87] width 368 height 25
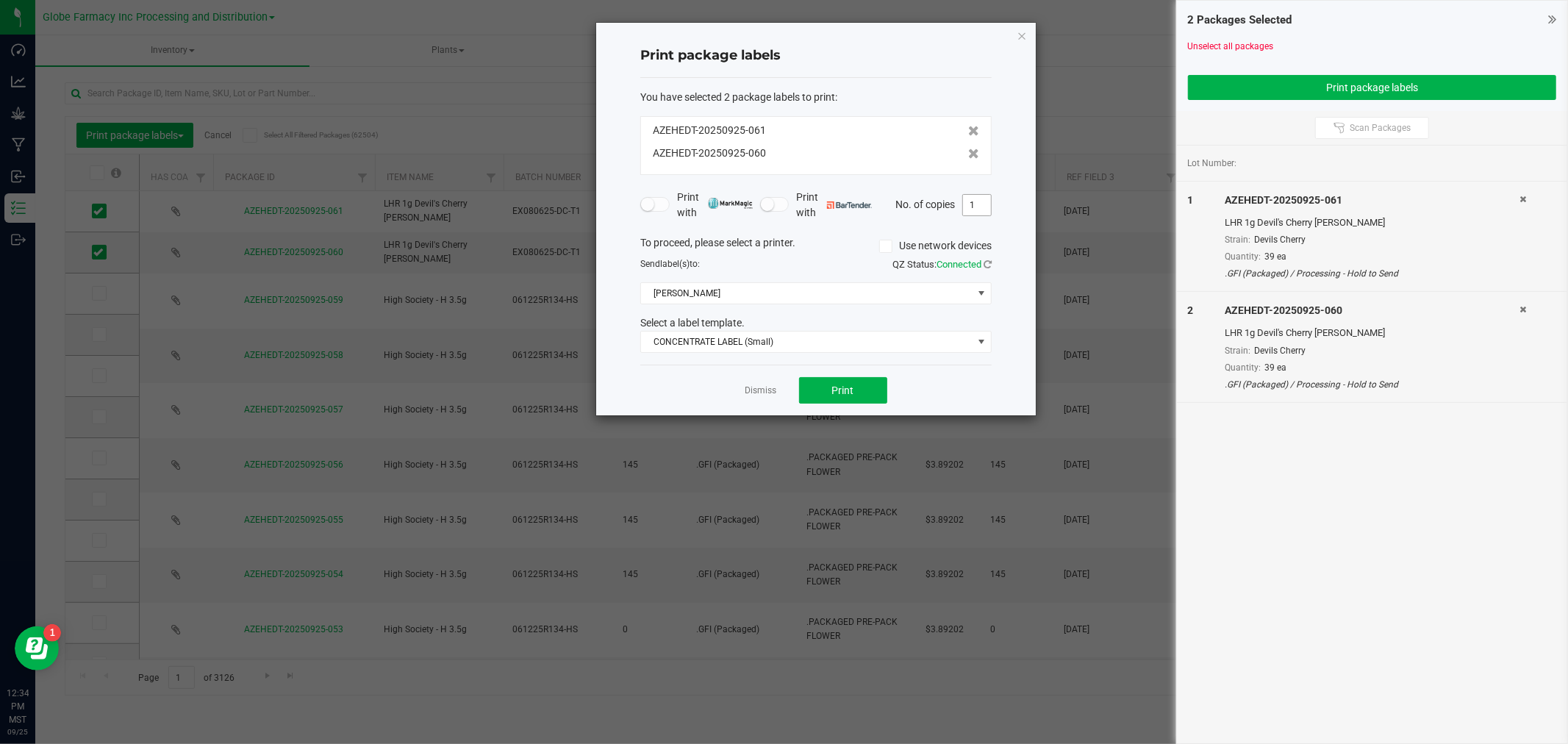
click at [976, 206] on input "1" at bounding box center [977, 205] width 28 height 21
click at [870, 388] on button "Print" at bounding box center [843, 391] width 88 height 26
click at [717, 302] on span "[PERSON_NAME]" at bounding box center [807, 293] width 331 height 21
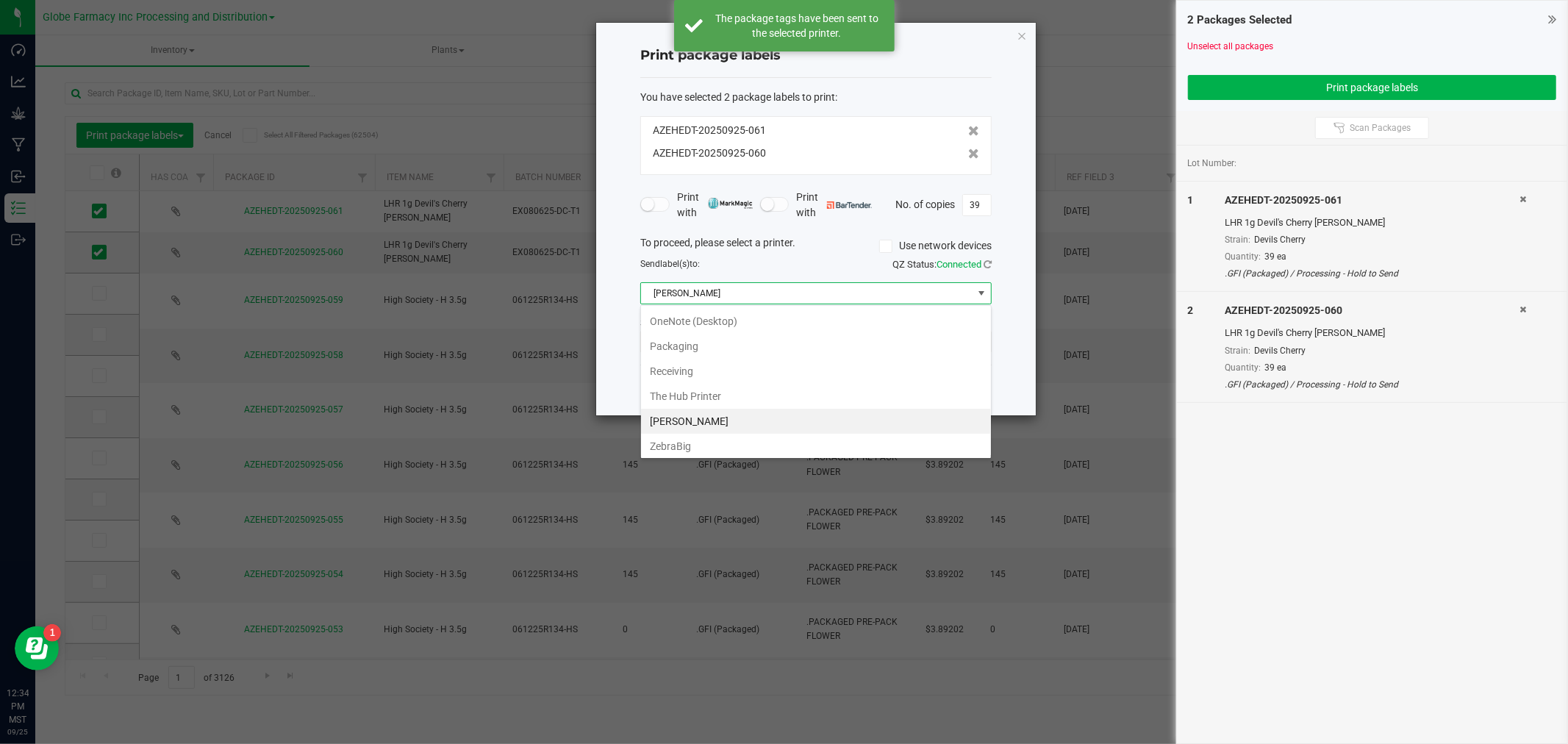
scroll to position [230, 0]
click at [688, 436] on li "ZebraBig" at bounding box center [816, 442] width 350 height 25
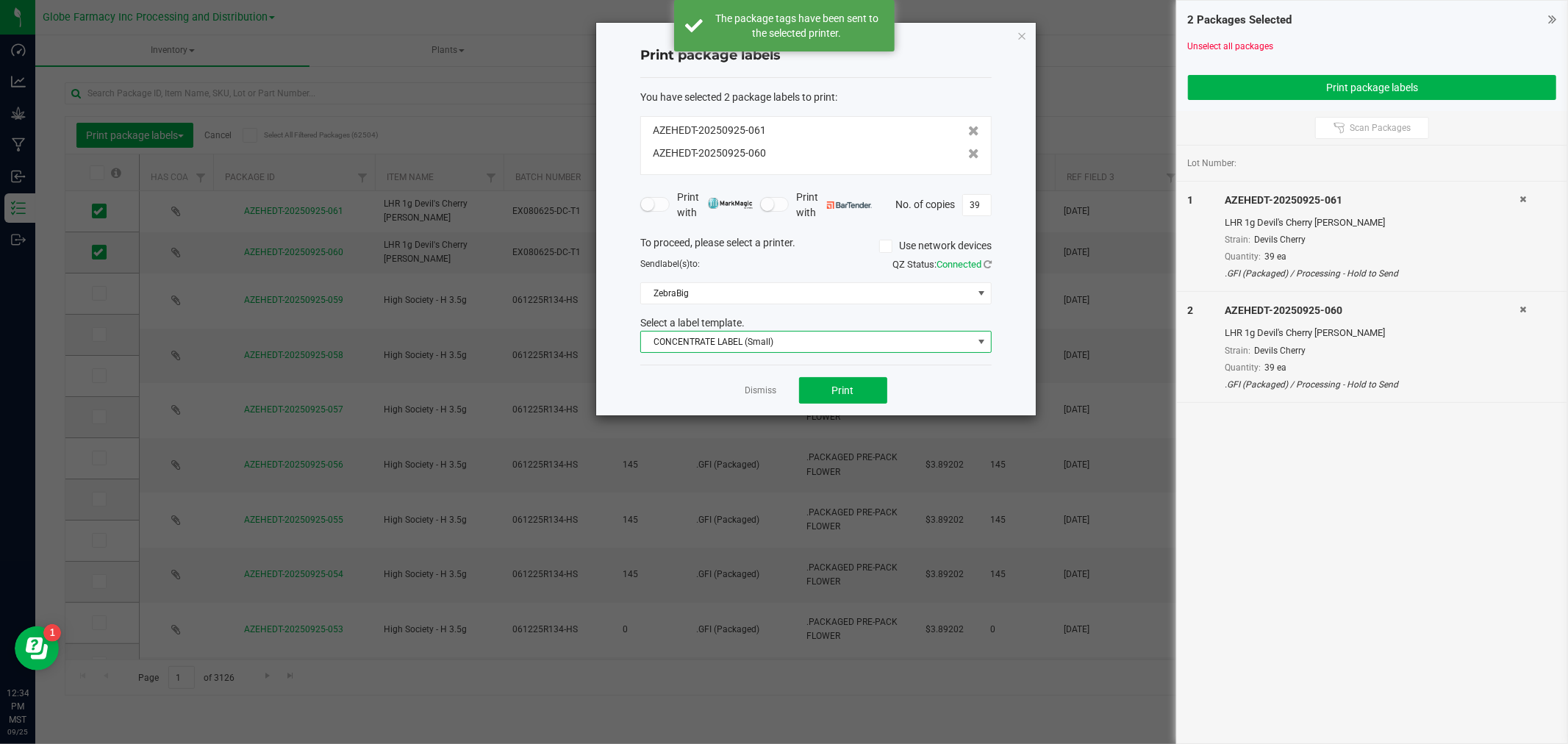
click at [693, 344] on span "CONCENTRATE LABEL (Small)" at bounding box center [807, 342] width 331 height 21
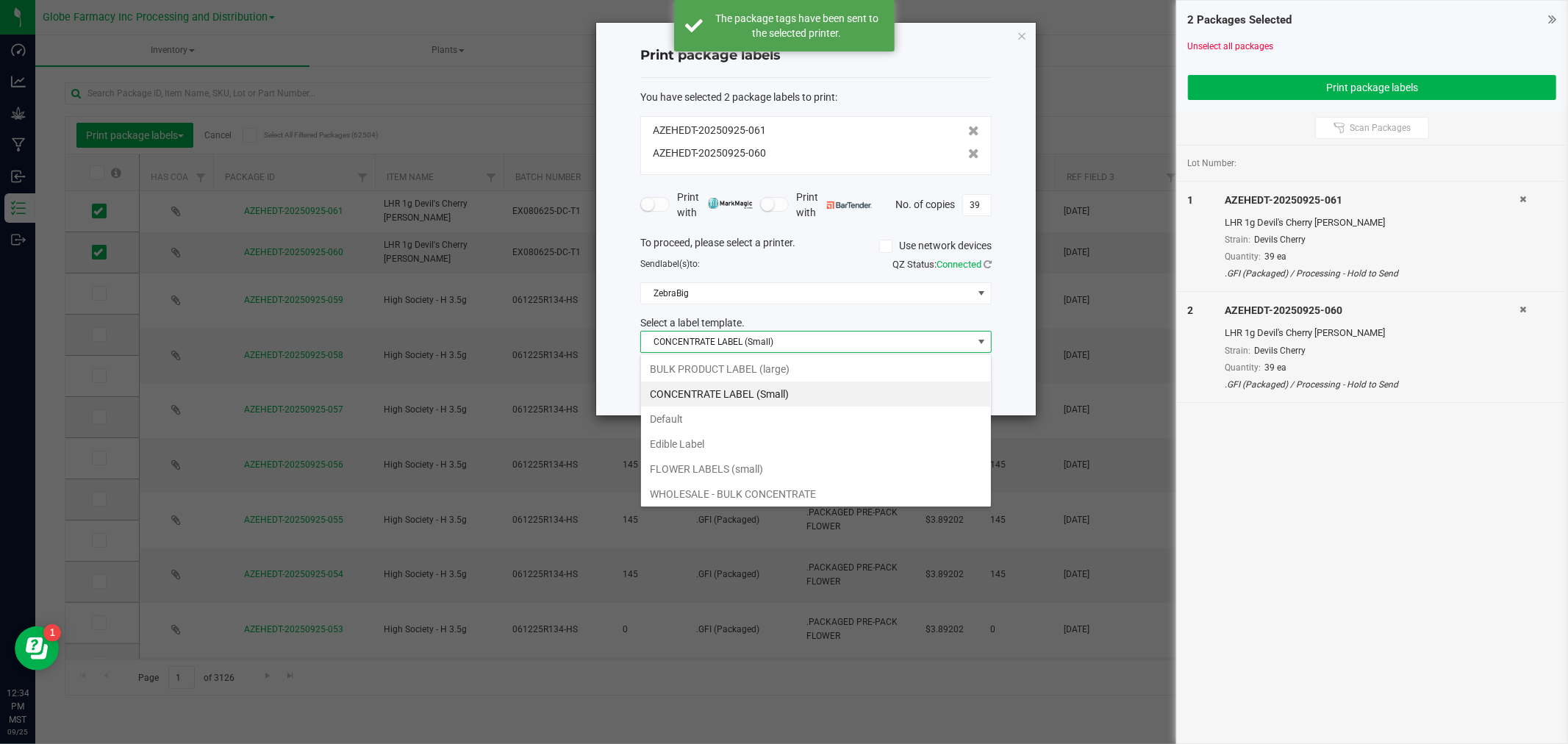
scroll to position [22, 350]
click at [676, 372] on li "BULK PRODUCT LABEL (large)" at bounding box center [816, 369] width 350 height 25
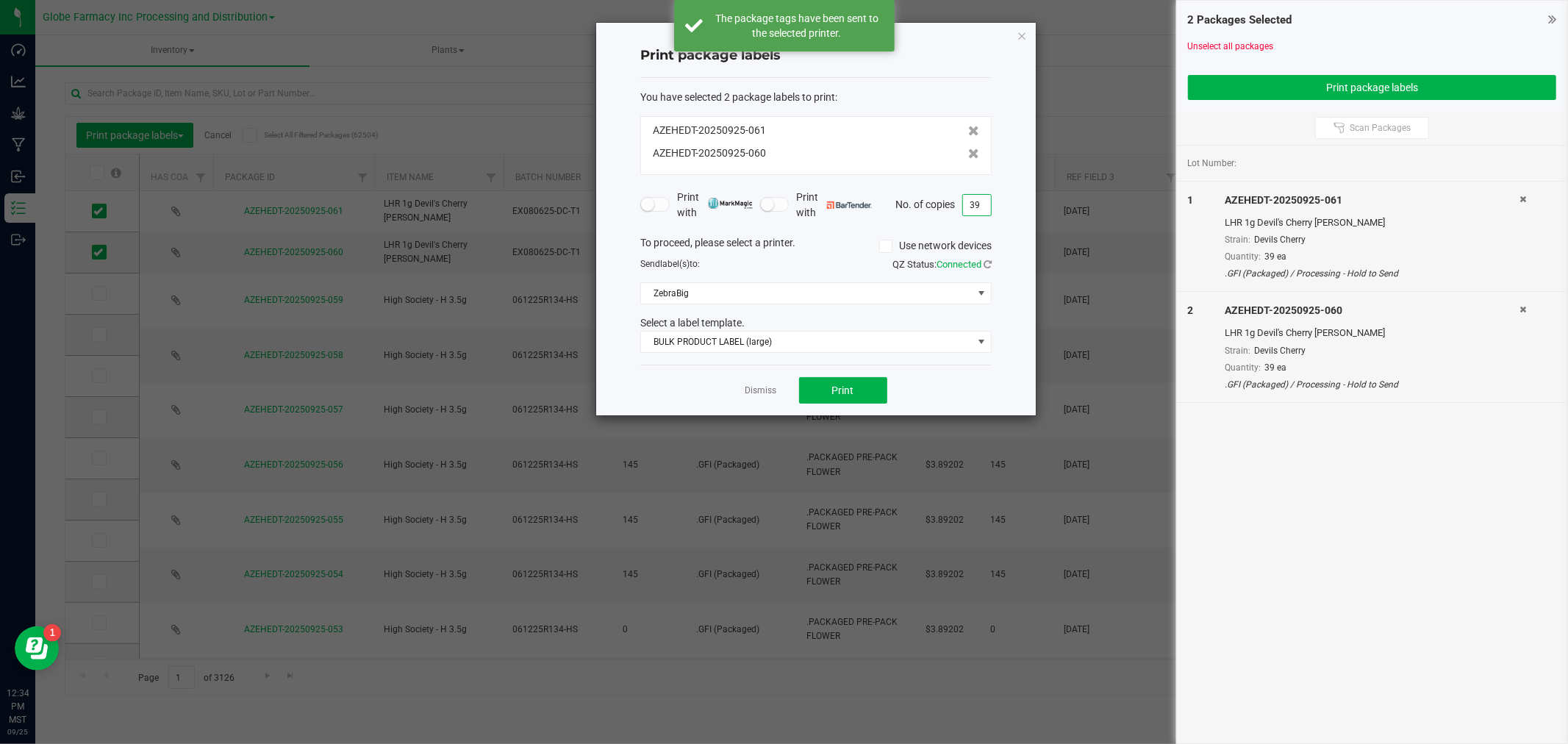
click at [971, 209] on input "39" at bounding box center [977, 205] width 28 height 21
type input "1"
click at [876, 386] on button "Print" at bounding box center [843, 391] width 88 height 26
drag, startPoint x: 737, startPoint y: 392, endPoint x: 775, endPoint y: 388, distance: 38.2
click at [740, 392] on div "Dismiss Print" at bounding box center [816, 390] width 351 height 51
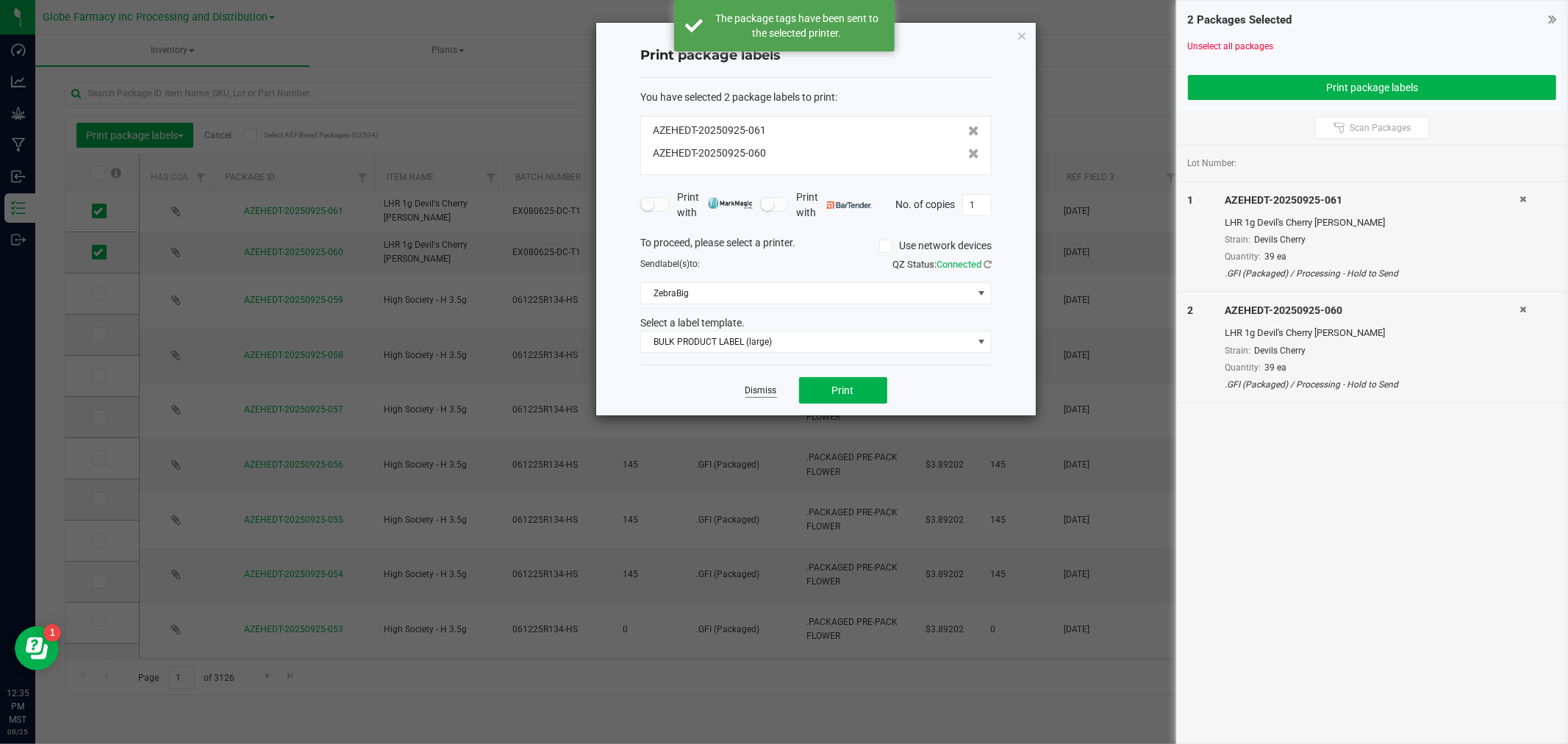
click at [775, 388] on link "Dismiss" at bounding box center [761, 391] width 32 height 12
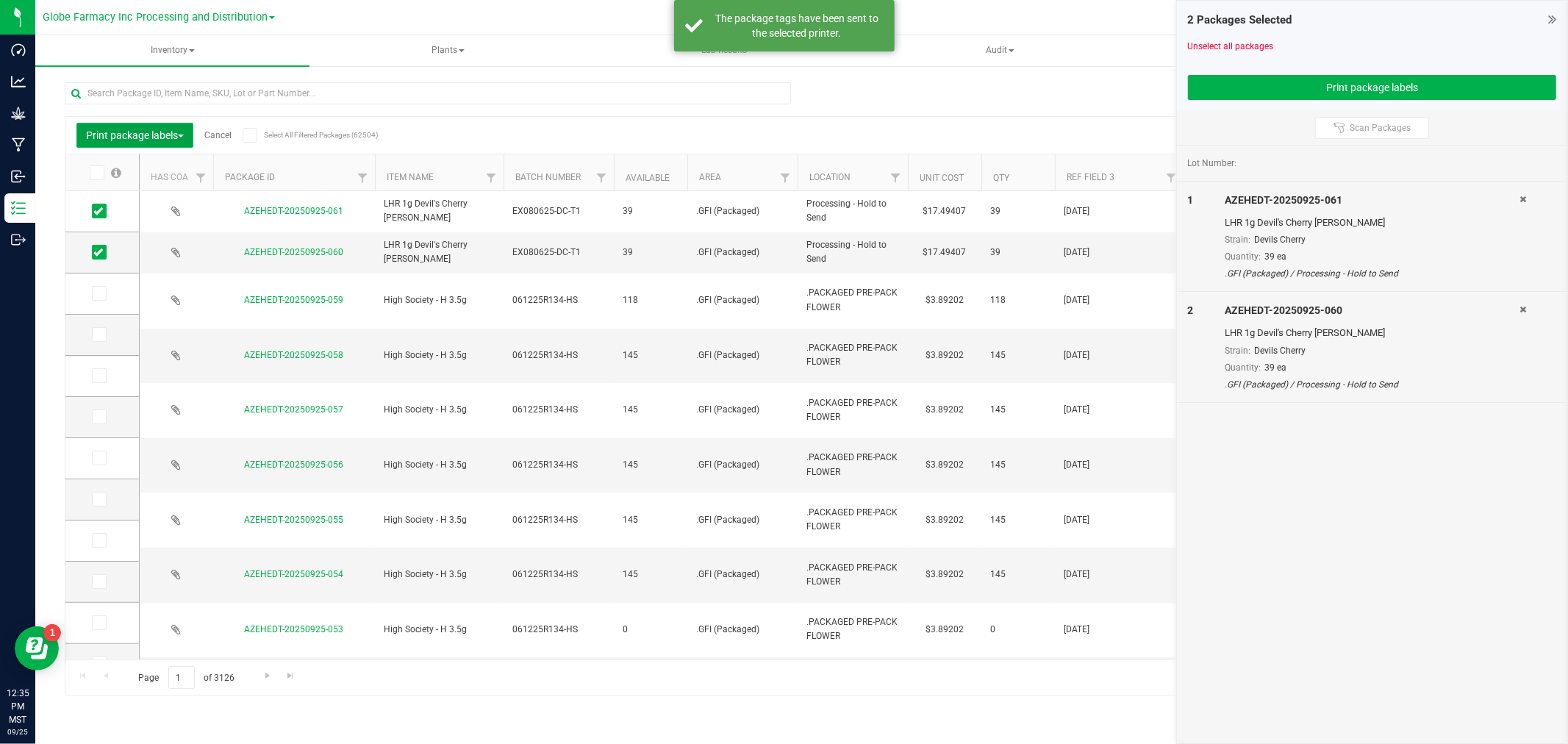
click at [181, 131] on span "Print package labels" at bounding box center [135, 135] width 98 height 12
click at [137, 258] on div "Locate packages" at bounding box center [133, 251] width 94 height 23
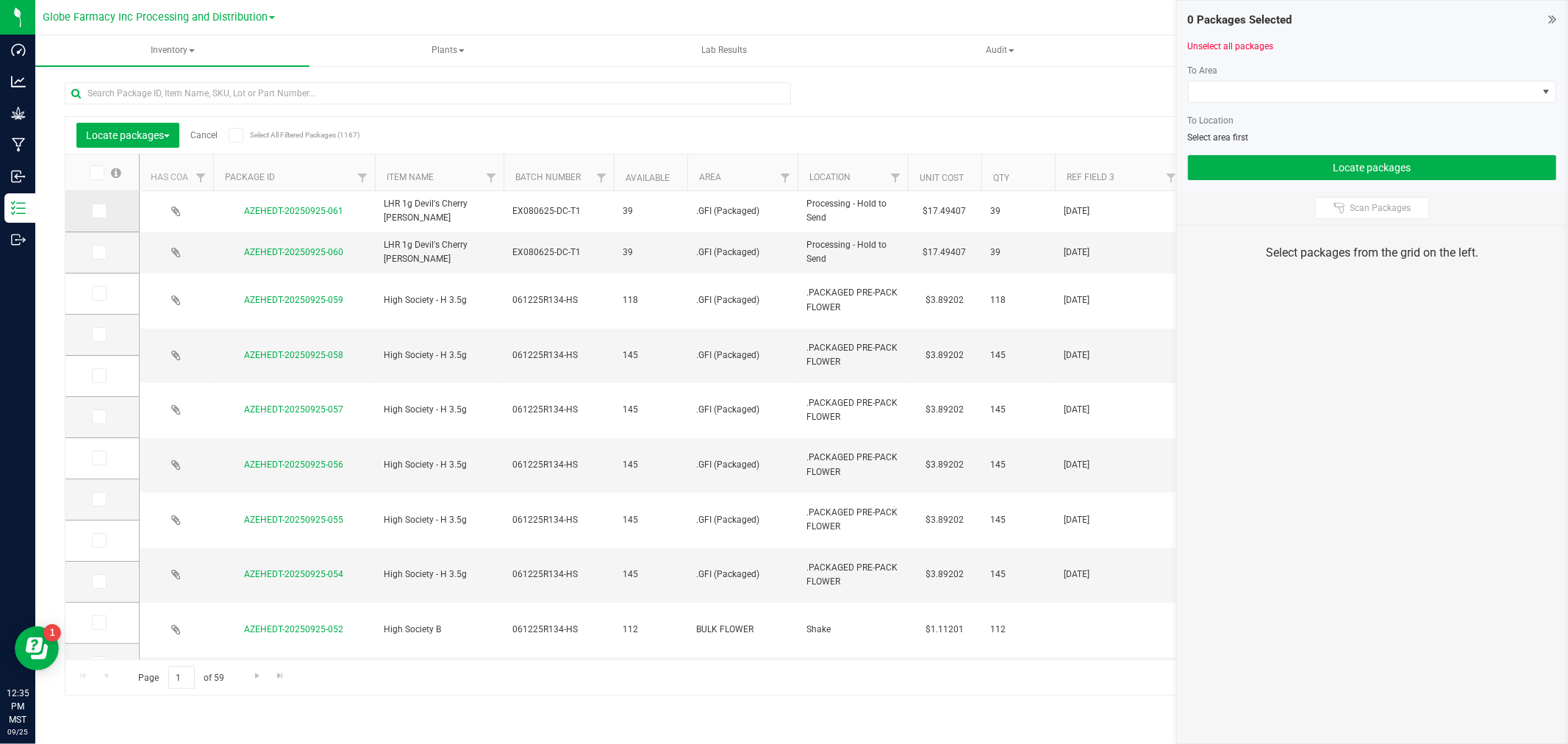
click at [103, 211] on span at bounding box center [100, 211] width 15 height 15
click at [0, 0] on input "checkbox" at bounding box center [0, 0] width 0 height 0
click at [101, 253] on icon at bounding box center [98, 253] width 9 height 0
click at [0, 0] on input "checkbox" at bounding box center [0, 0] width 0 height 0
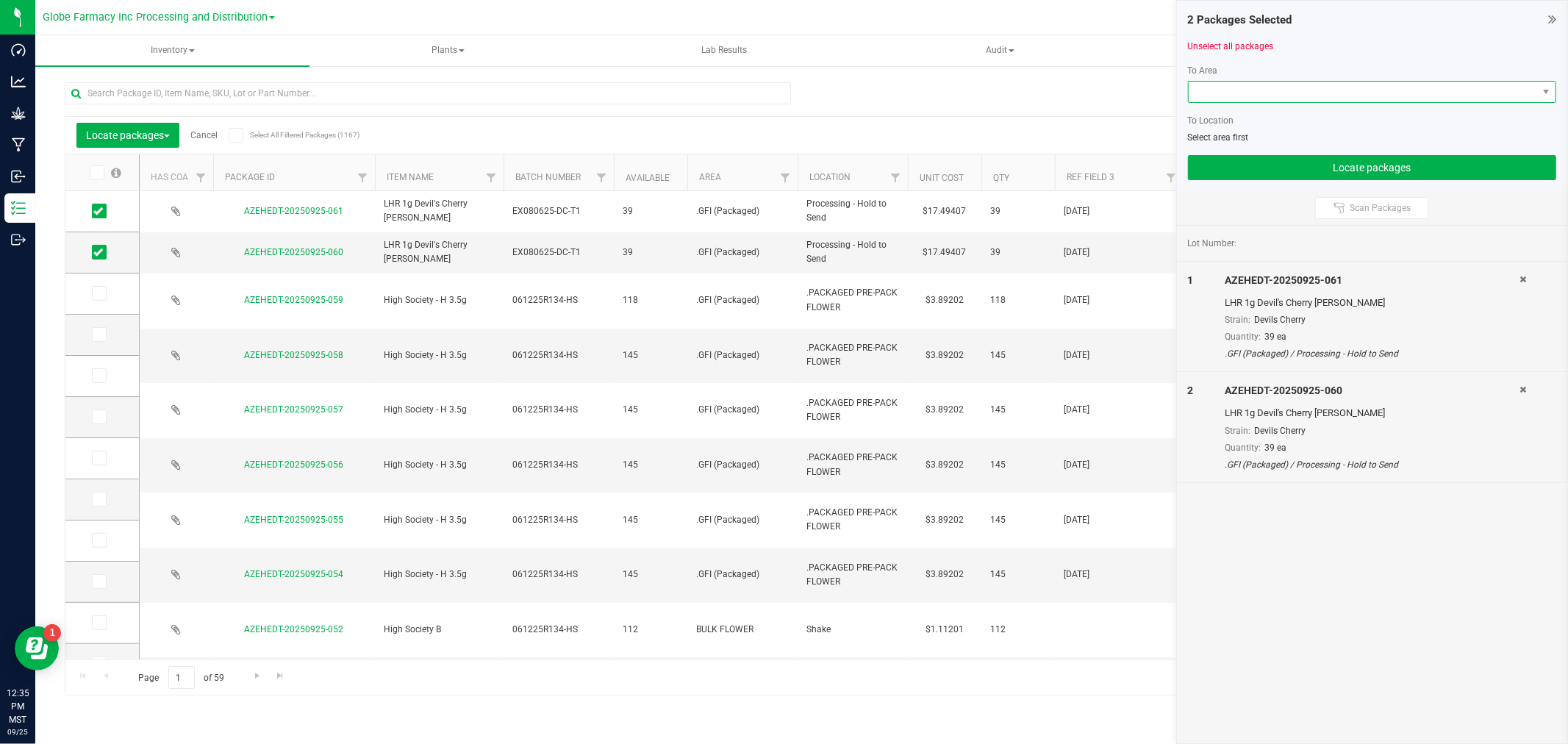
click at [1278, 97] on span at bounding box center [1362, 92] width 348 height 21
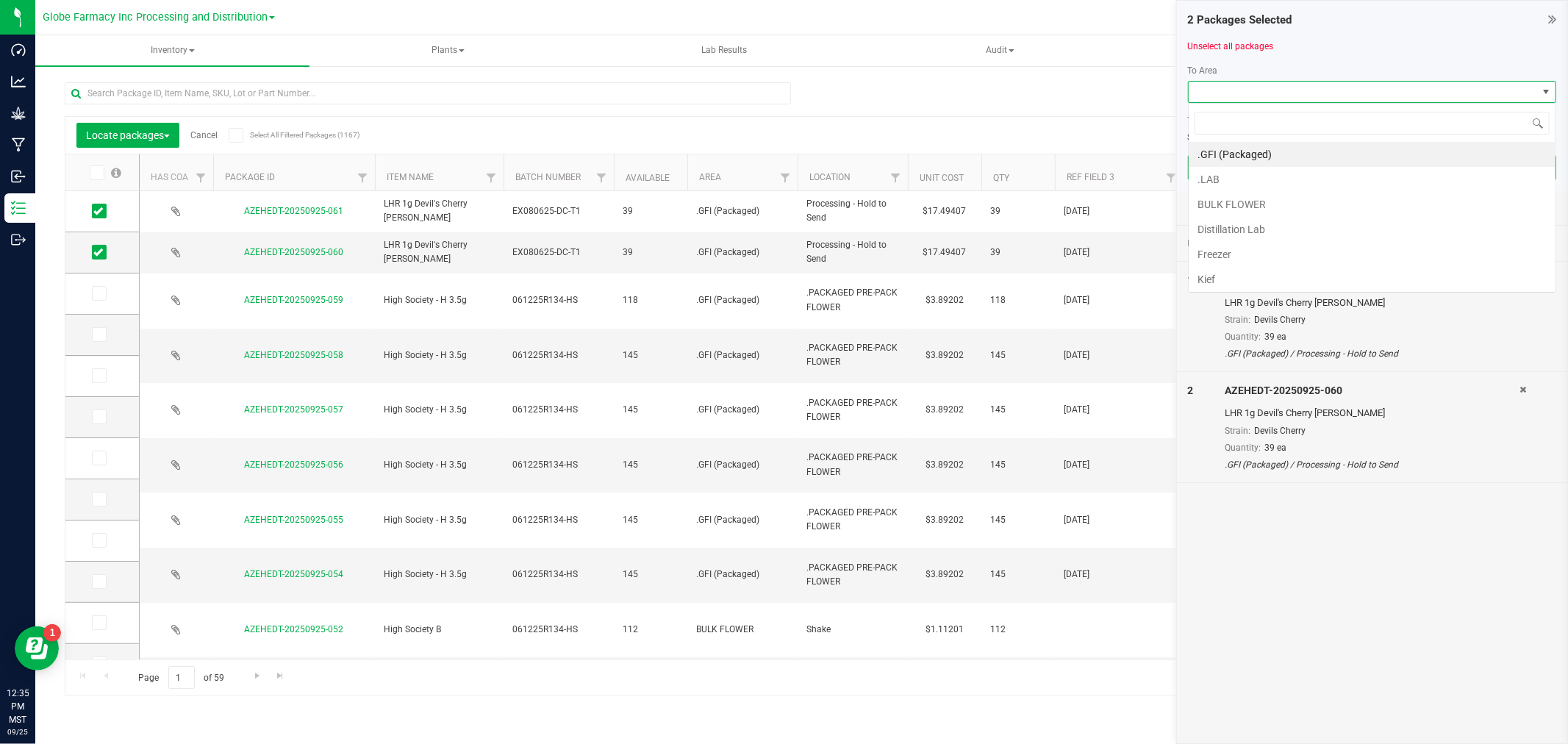
scroll to position [22, 368]
click at [1240, 147] on li ".GFI (Packaged)" at bounding box center [1372, 154] width 367 height 25
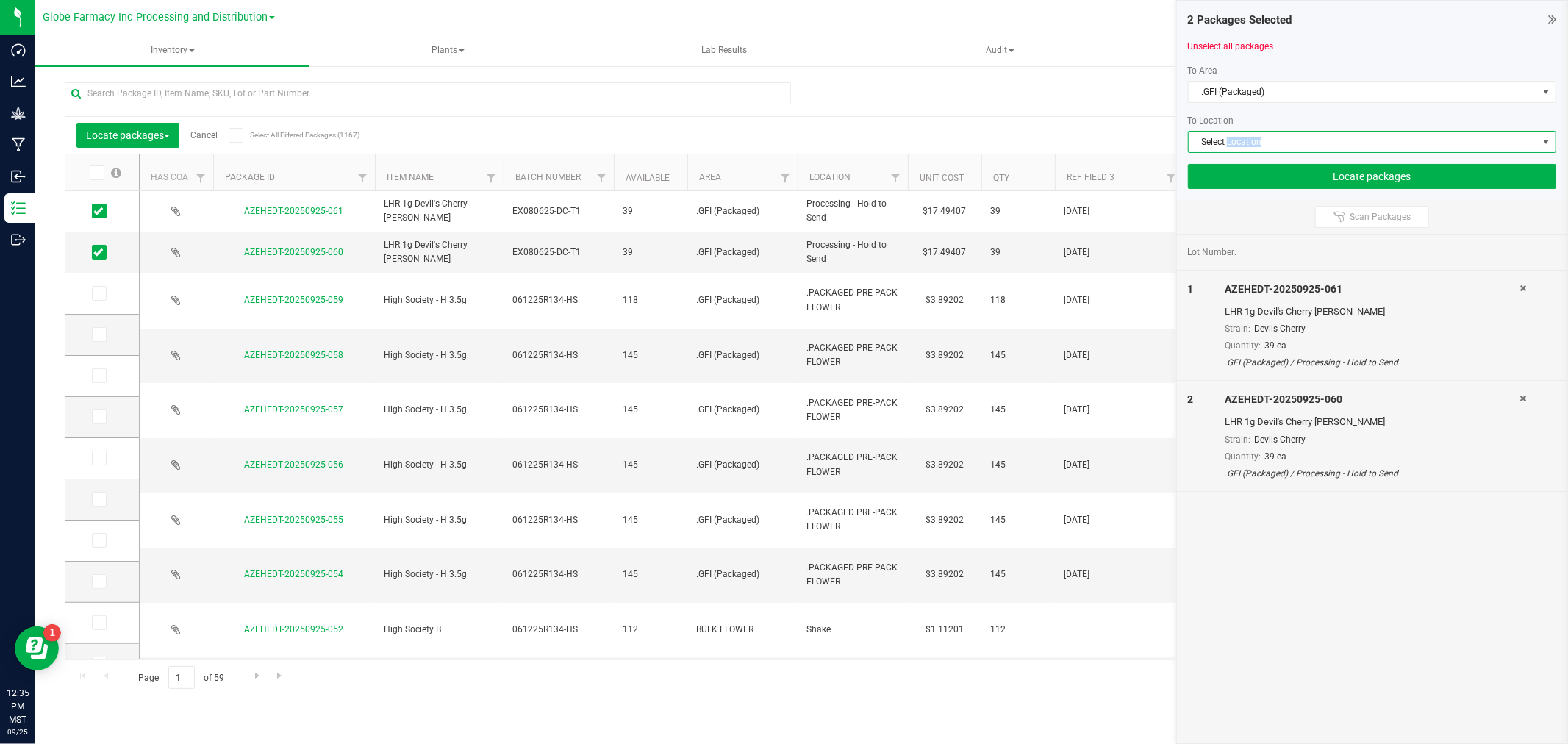
click at [1240, 147] on span "Select Location" at bounding box center [1362, 142] width 348 height 21
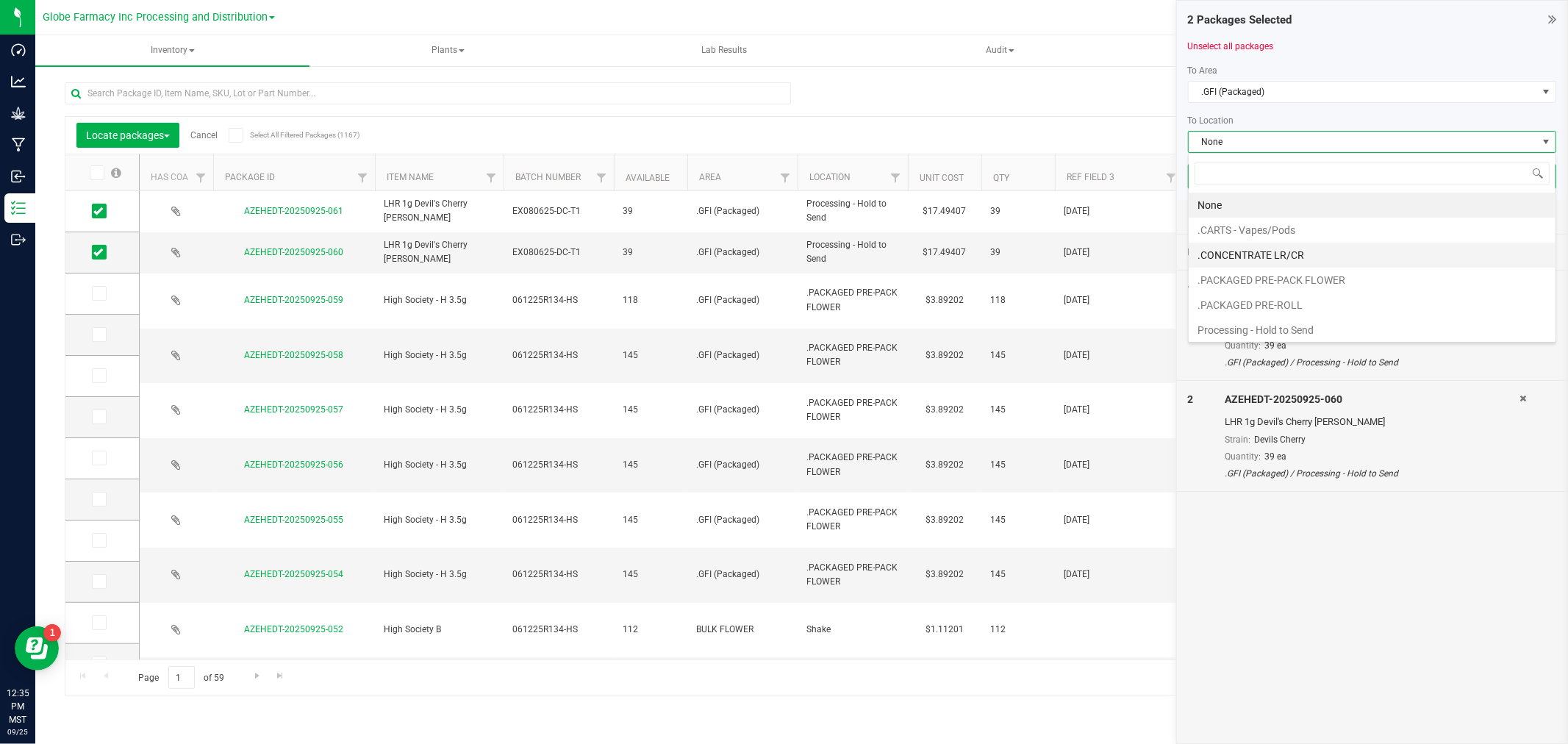
click at [1313, 253] on li ".CONCENTRATE LR/CR" at bounding box center [1372, 255] width 367 height 25
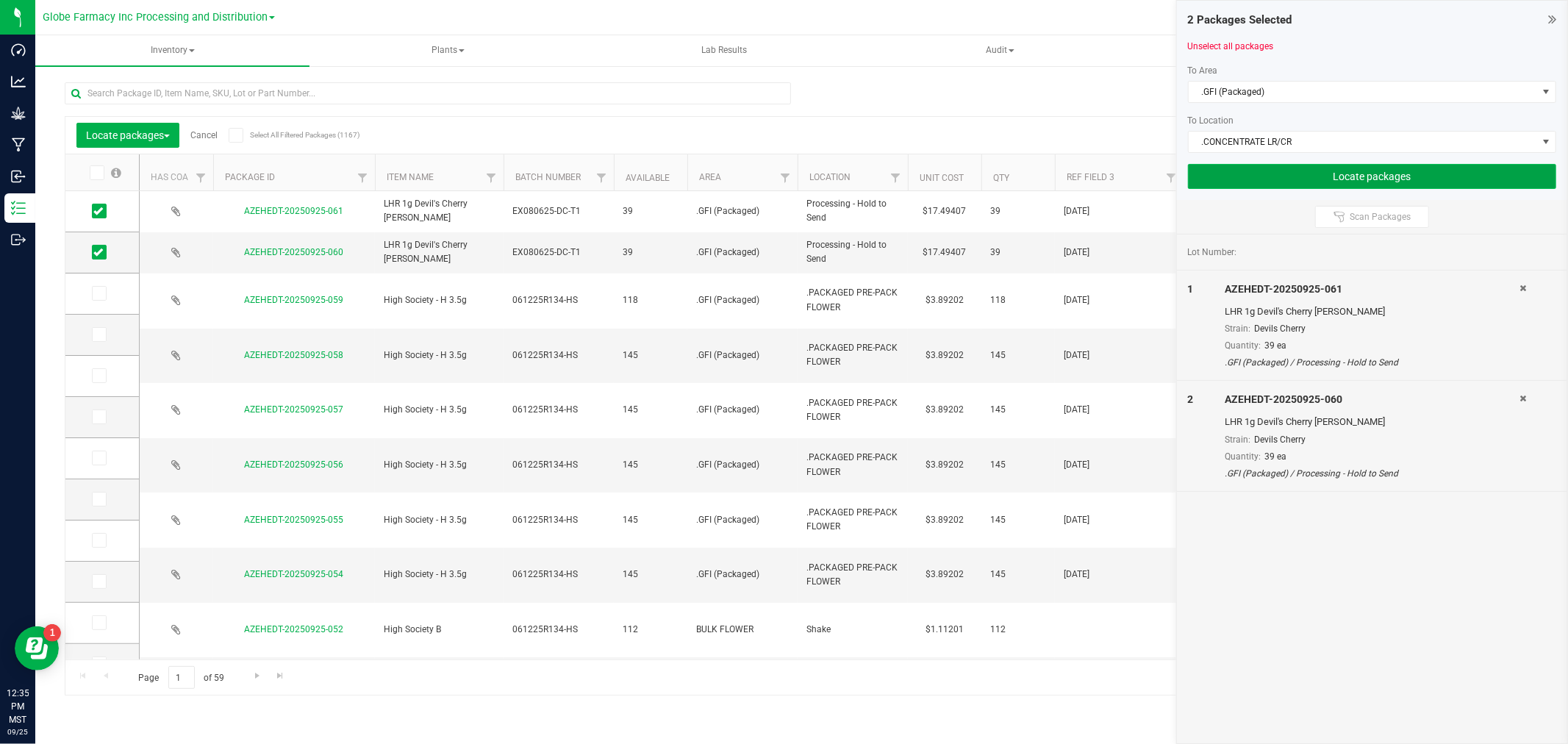
click at [1285, 180] on button "Locate packages" at bounding box center [1372, 177] width 368 height 25
